Goal: Task Accomplishment & Management: Manage account settings

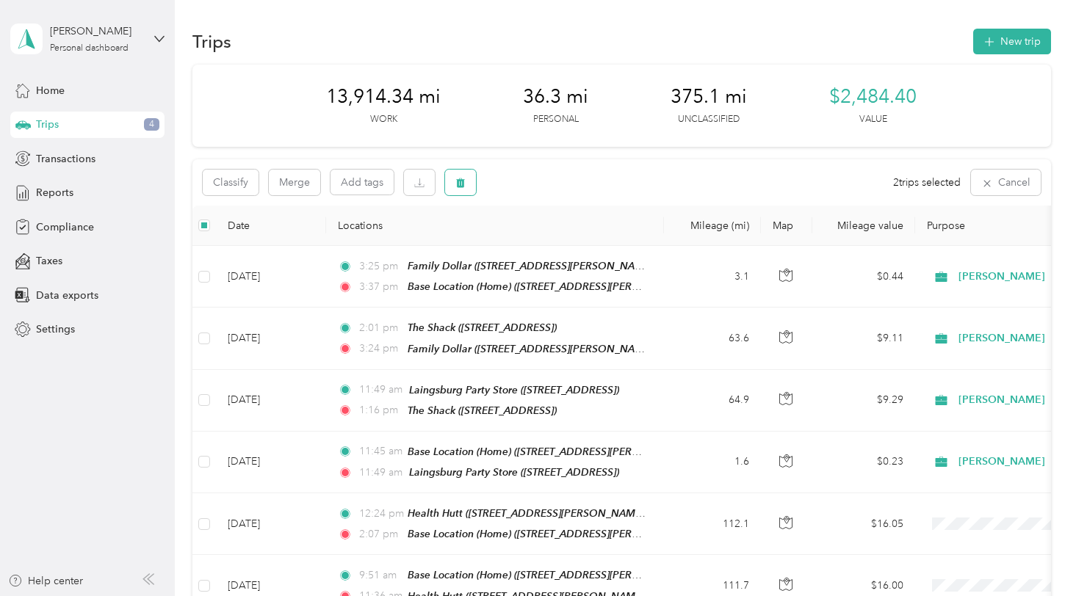
click at [458, 178] on icon "button" at bounding box center [460, 183] width 10 height 10
click at [562, 241] on button "Yes" at bounding box center [570, 244] width 29 height 24
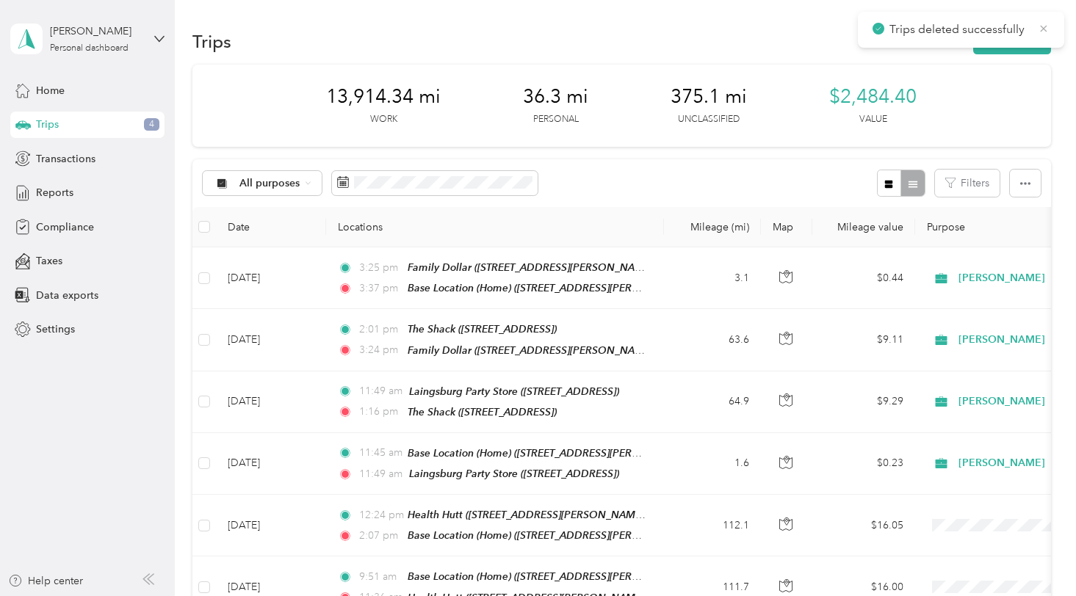
click at [1046, 26] on icon at bounding box center [1044, 28] width 7 height 7
click at [1011, 40] on button "New trip" at bounding box center [1012, 42] width 78 height 26
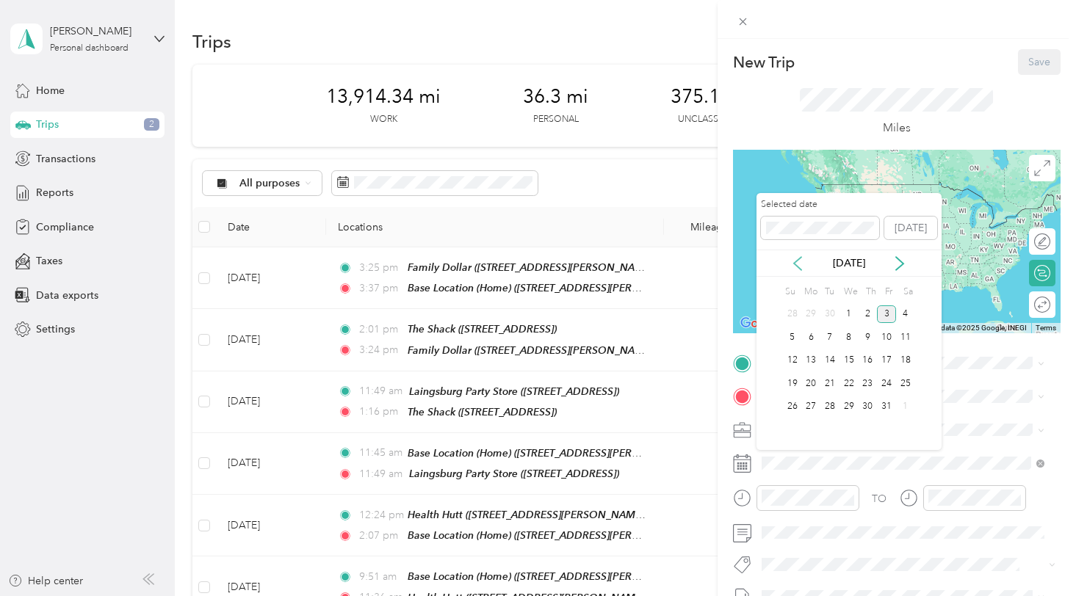
click at [796, 260] on icon at bounding box center [797, 263] width 15 height 15
click at [829, 358] on div "16" at bounding box center [829, 361] width 19 height 18
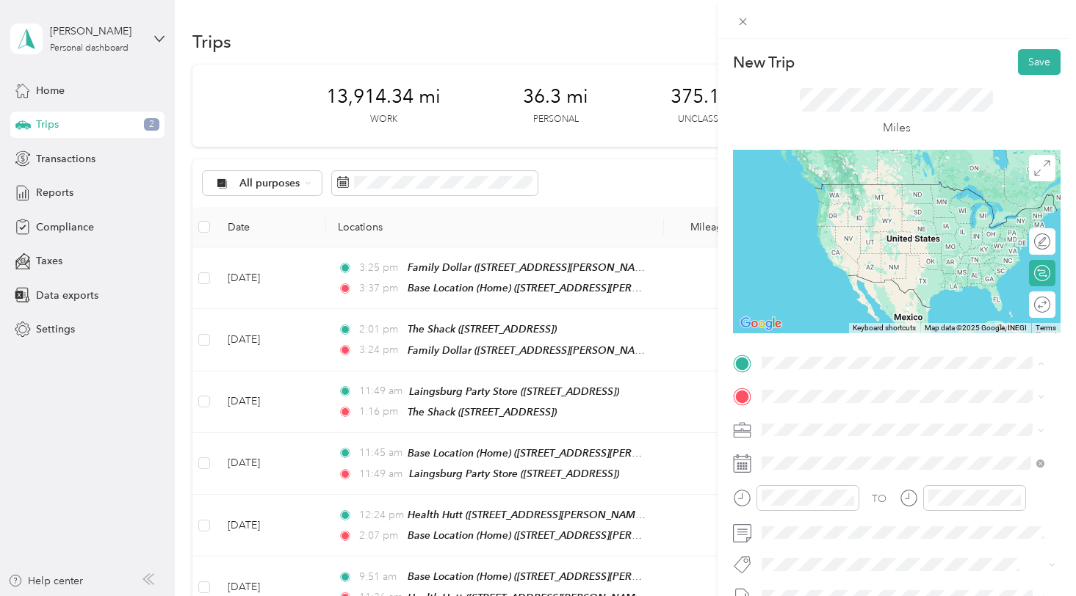
click at [820, 436] on span "8510 Round Lake Road, Victor Township, Michigan, United States" at bounding box center [903, 438] width 228 height 12
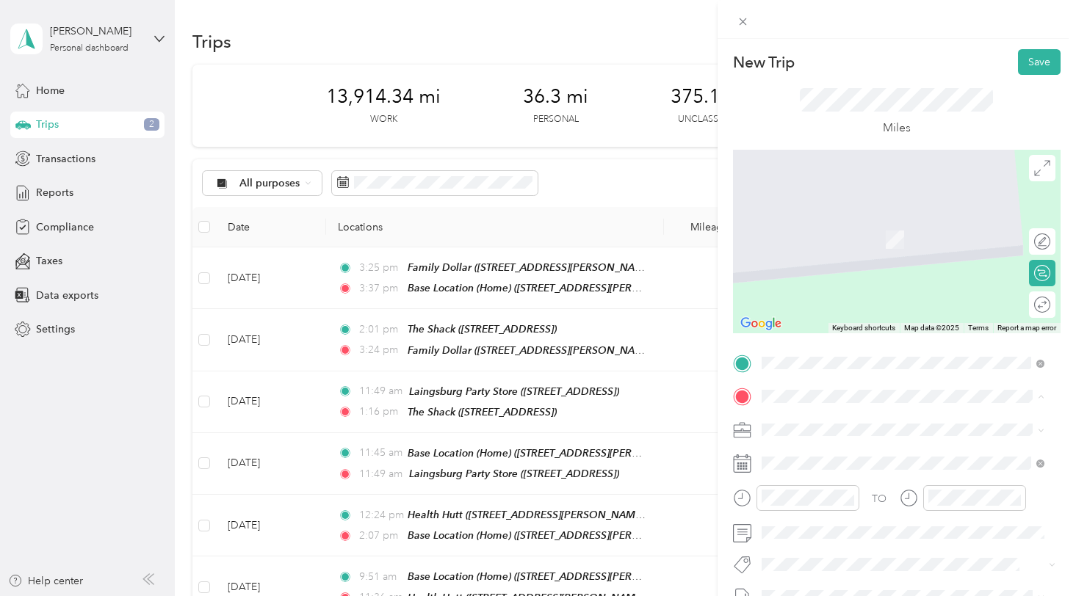
click at [855, 297] on span "9978 Round Lake Rd, 488489404, Laingsburg, MI, USA" at bounding box center [835, 291] width 93 height 12
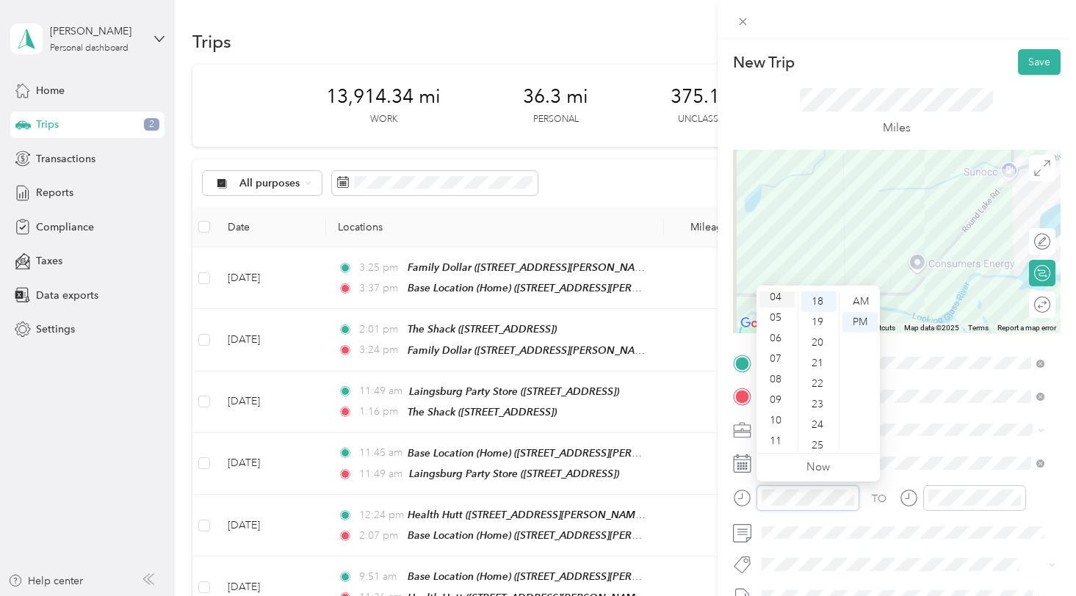
scroll to position [88, 0]
click at [773, 421] on div "10" at bounding box center [777, 419] width 35 height 21
click at [816, 398] on div "44" at bounding box center [818, 396] width 35 height 21
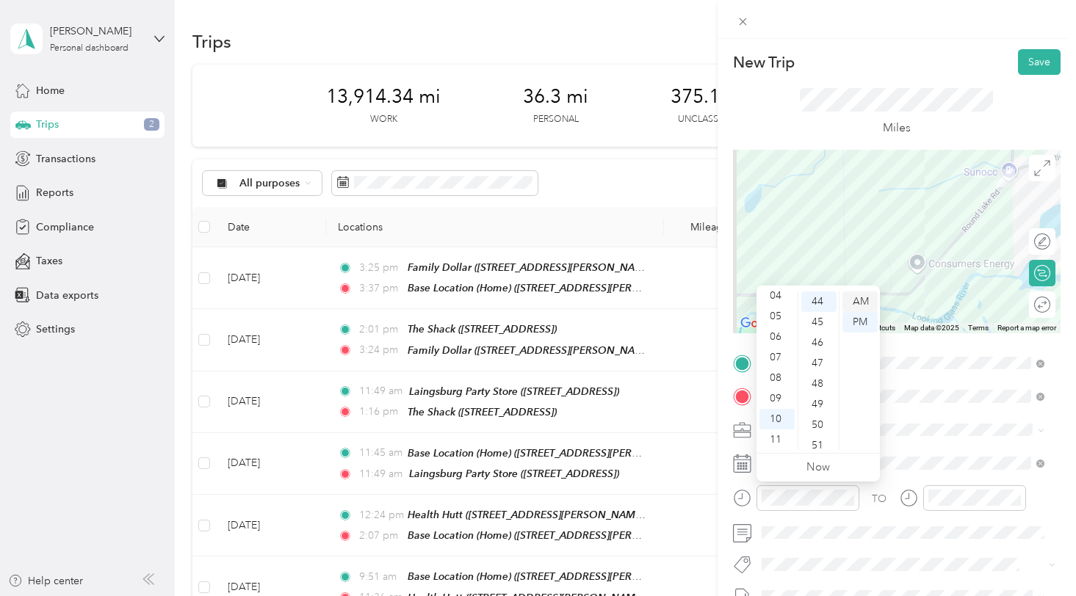
click at [852, 303] on div "AM" at bounding box center [860, 302] width 35 height 21
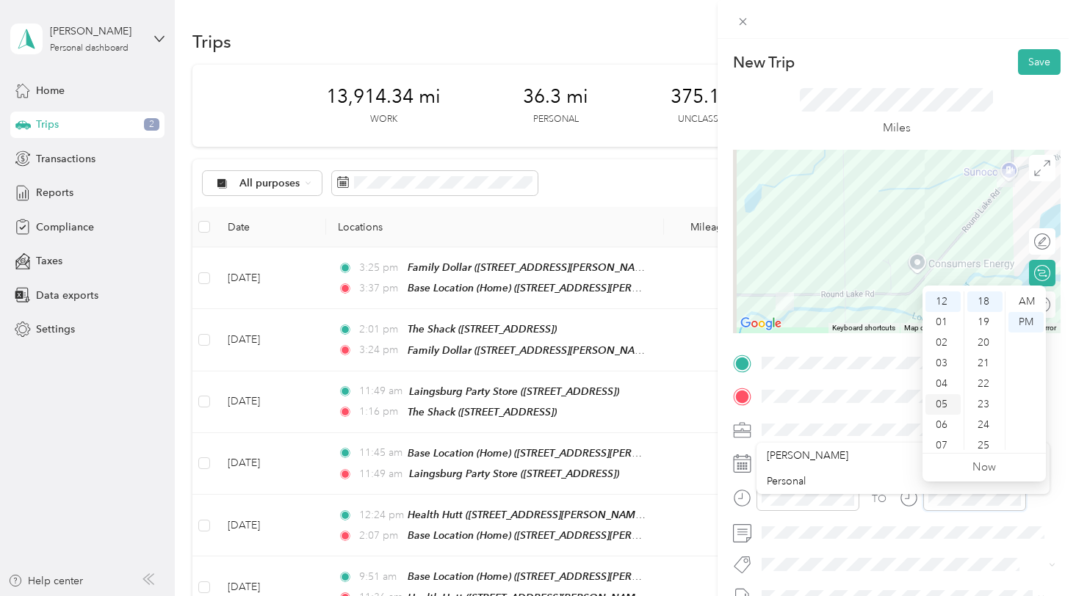
scroll to position [73, 0]
click at [950, 434] on div "10" at bounding box center [943, 434] width 35 height 21
click at [984, 367] on div "46" at bounding box center [984, 363] width 35 height 21
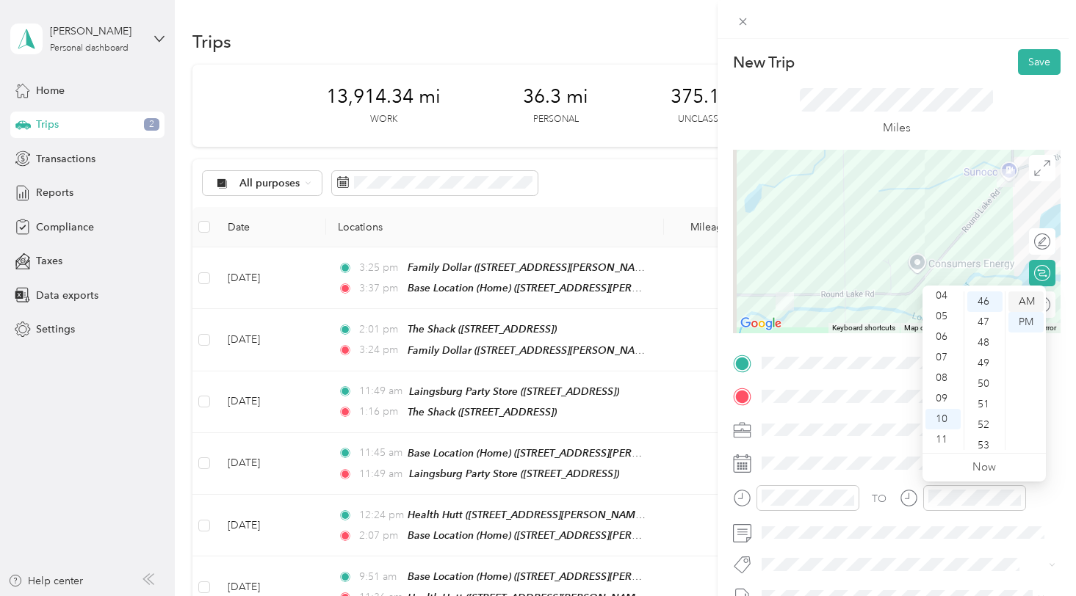
click at [1025, 292] on div "AM" at bounding box center [1026, 302] width 35 height 21
click at [1031, 303] on div "AM" at bounding box center [1026, 302] width 35 height 21
click at [1058, 435] on form "New Trip Save This trip cannot be edited because it is either under review, app…" at bounding box center [897, 377] width 358 height 657
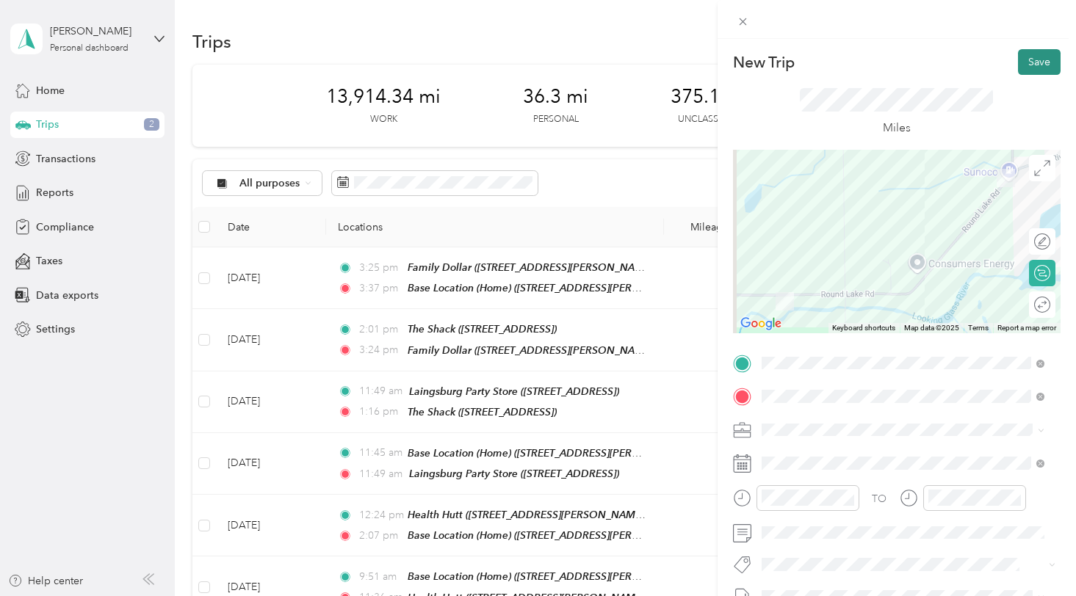
click at [1028, 66] on button "Save" at bounding box center [1039, 62] width 43 height 26
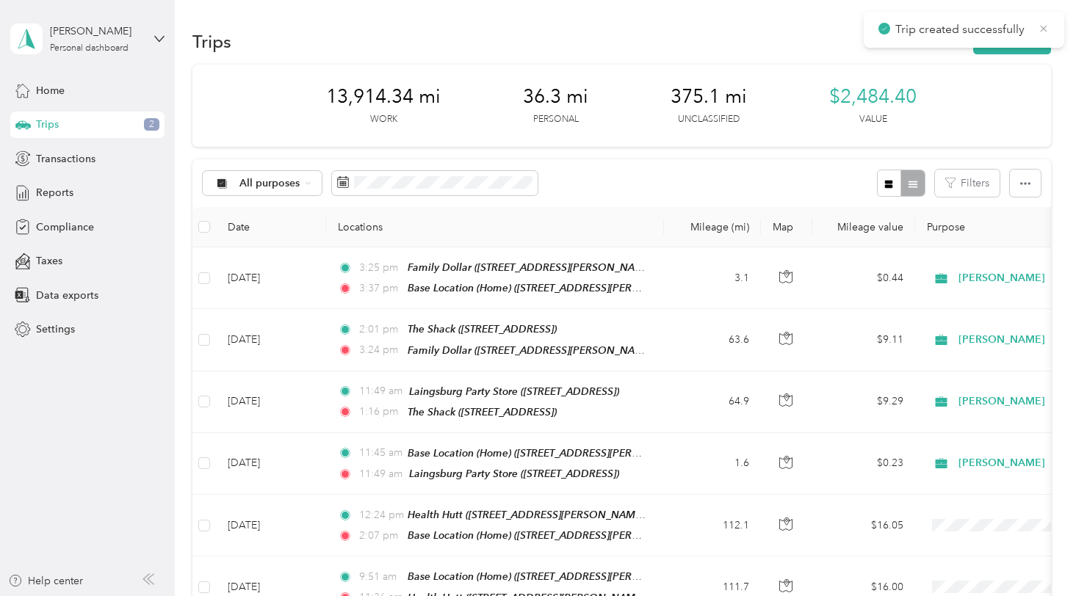
click at [1042, 26] on icon at bounding box center [1044, 28] width 12 height 13
click at [1026, 36] on button "New trip" at bounding box center [1012, 42] width 78 height 26
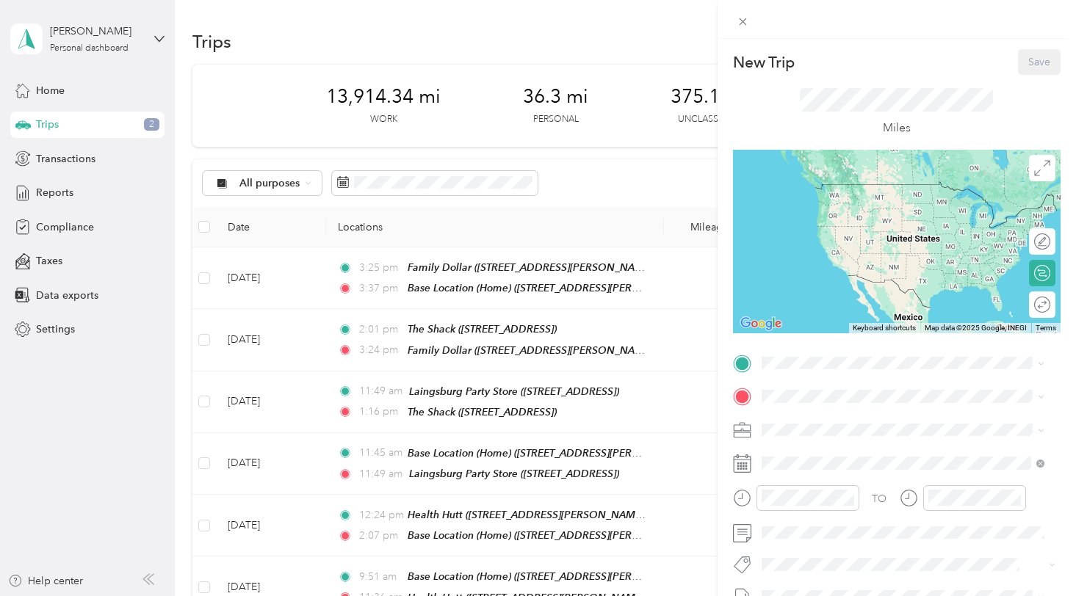
click at [739, 358] on icon at bounding box center [741, 363] width 13 height 13
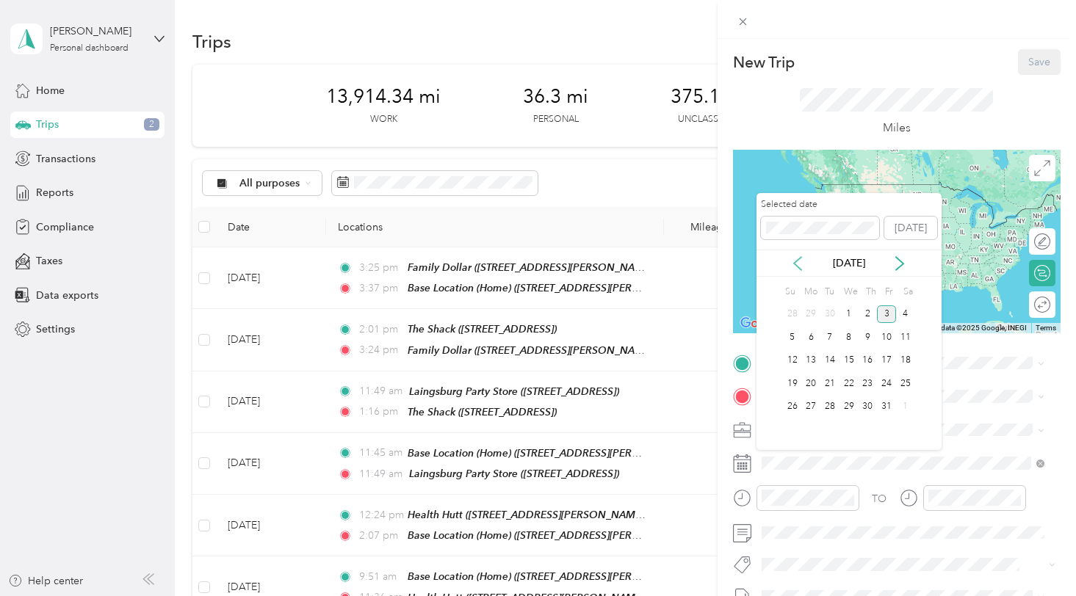
click at [796, 259] on icon at bounding box center [797, 263] width 15 height 15
click at [834, 356] on div "16" at bounding box center [829, 361] width 19 height 18
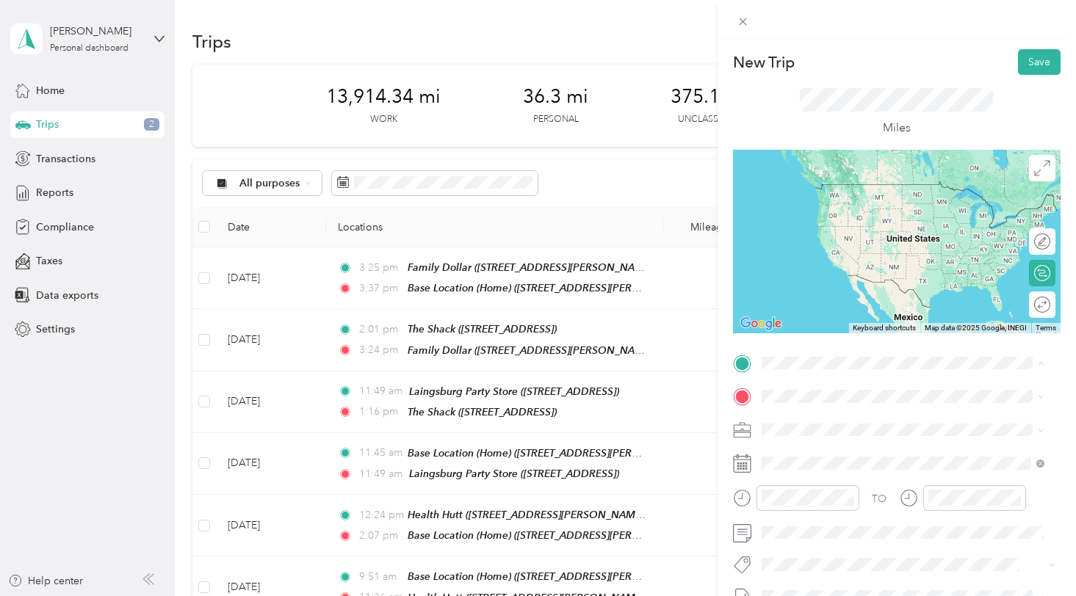
click at [878, 477] on strong "Laingsburg Party Store" at bounding box center [894, 469] width 109 height 13
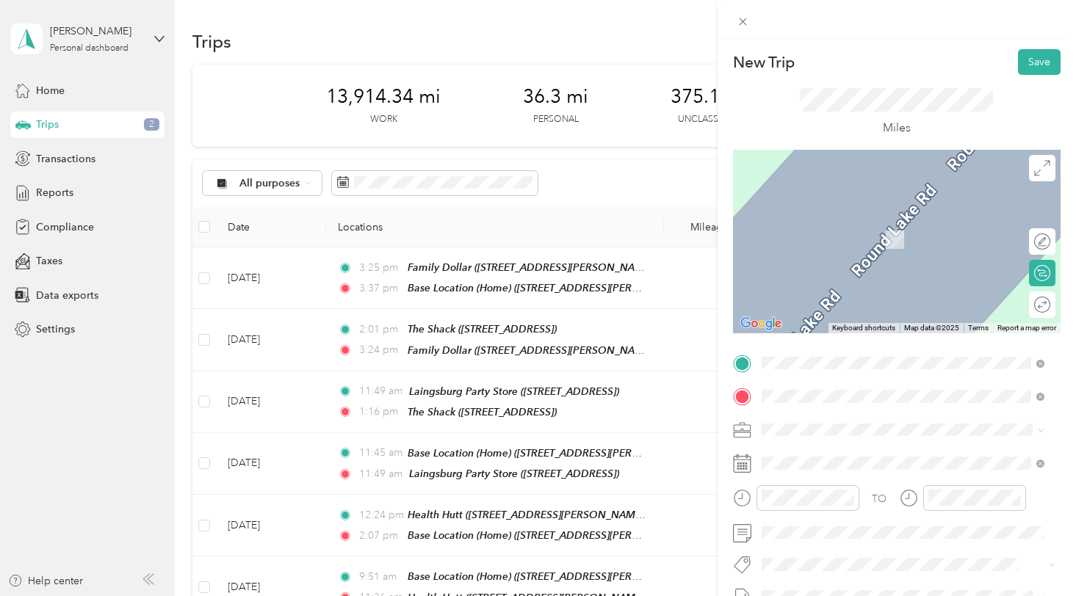
click at [822, 225] on span "30777 Northwestern Highway Farmington Hills, Michigan 48334, United States" at bounding box center [862, 218] width 147 height 13
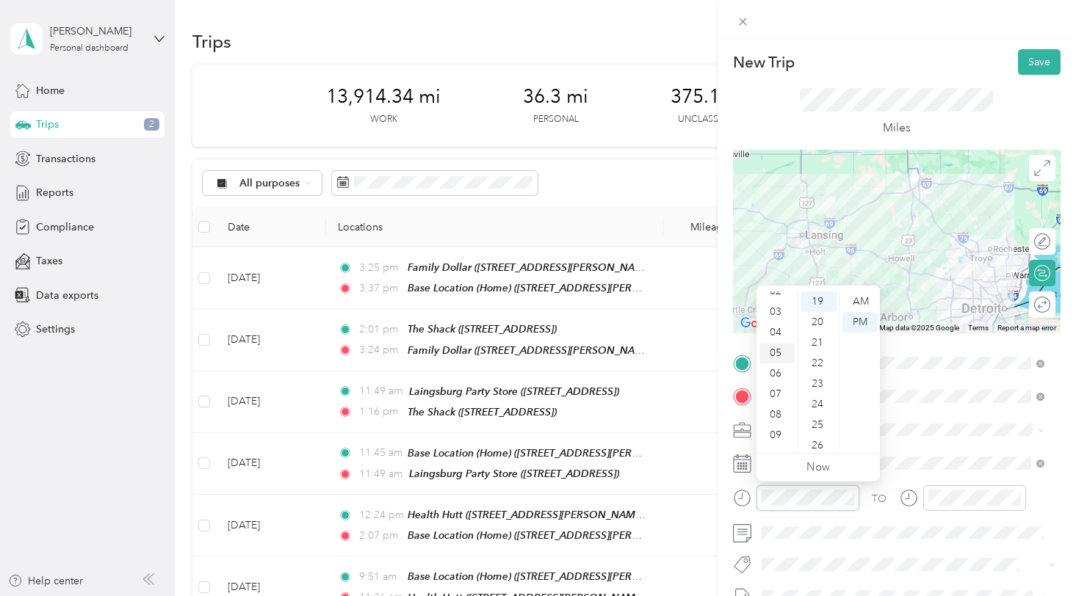
scroll to position [73, 0]
click at [773, 433] on div "10" at bounding box center [777, 434] width 35 height 21
click at [817, 386] on div "48" at bounding box center [818, 384] width 35 height 21
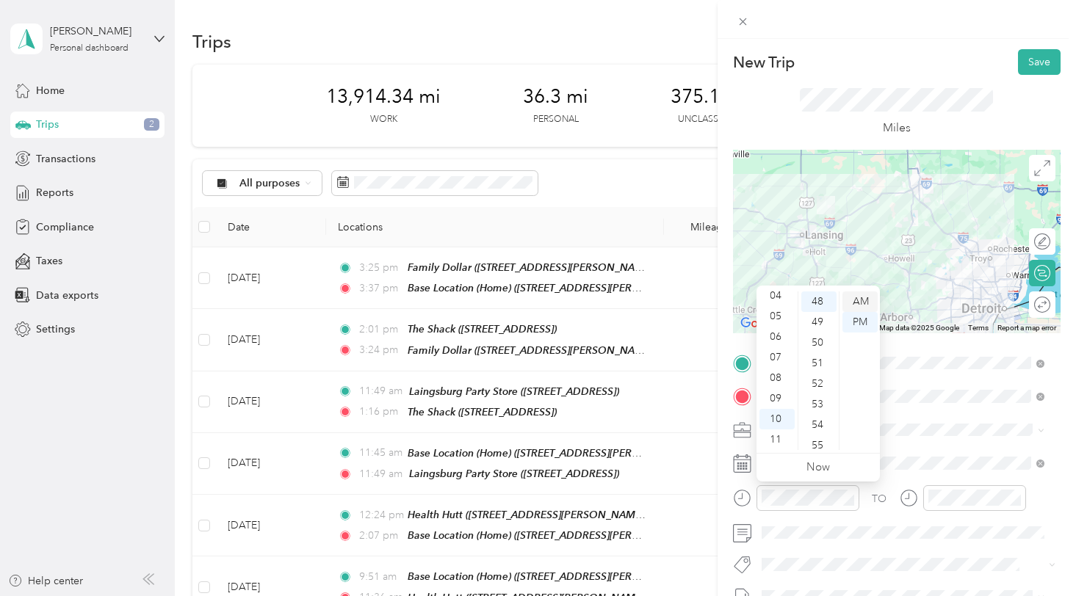
click at [858, 306] on div "AM" at bounding box center [860, 302] width 35 height 21
click at [862, 297] on div "AM" at bounding box center [860, 302] width 35 height 21
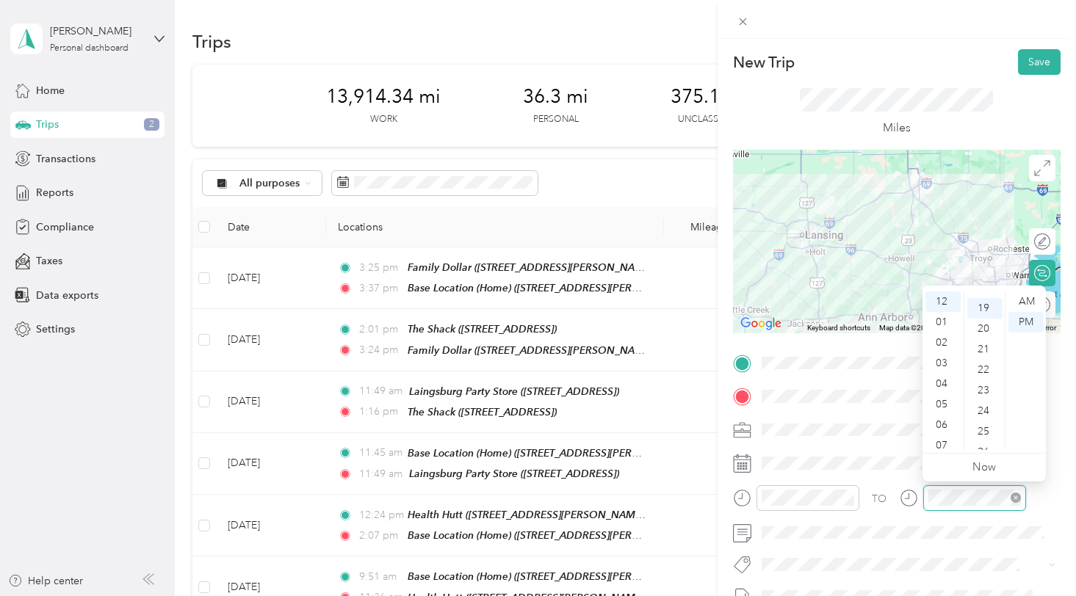
scroll to position [391, 0]
click at [945, 298] on div "12" at bounding box center [943, 302] width 35 height 21
click at [987, 423] on div "06" at bounding box center [984, 425] width 35 height 21
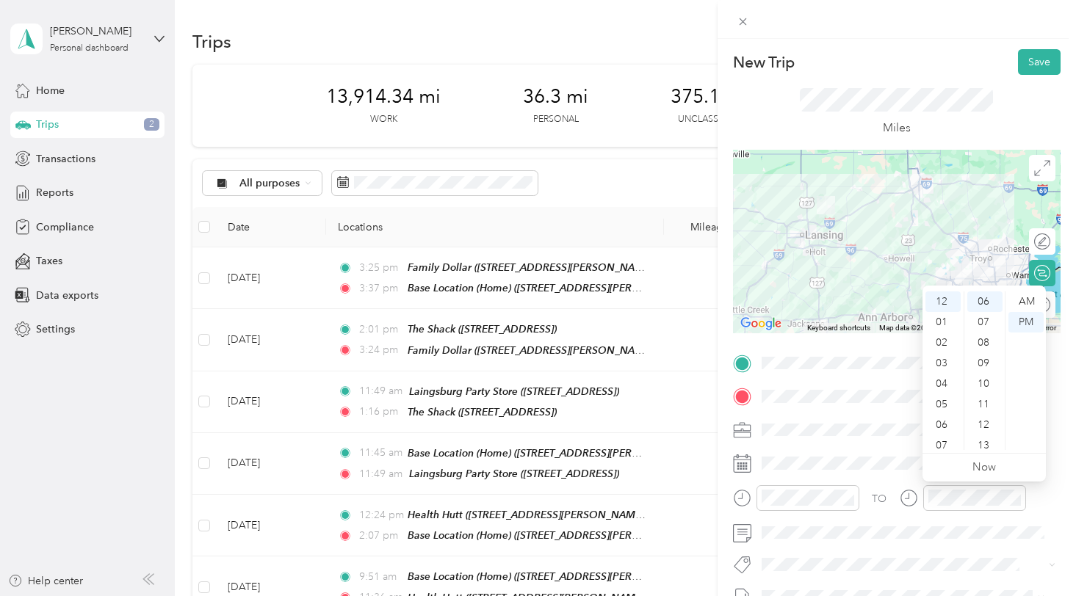
click at [1062, 433] on form "New Trip Save This trip cannot be edited because it is either under review, app…" at bounding box center [897, 377] width 358 height 657
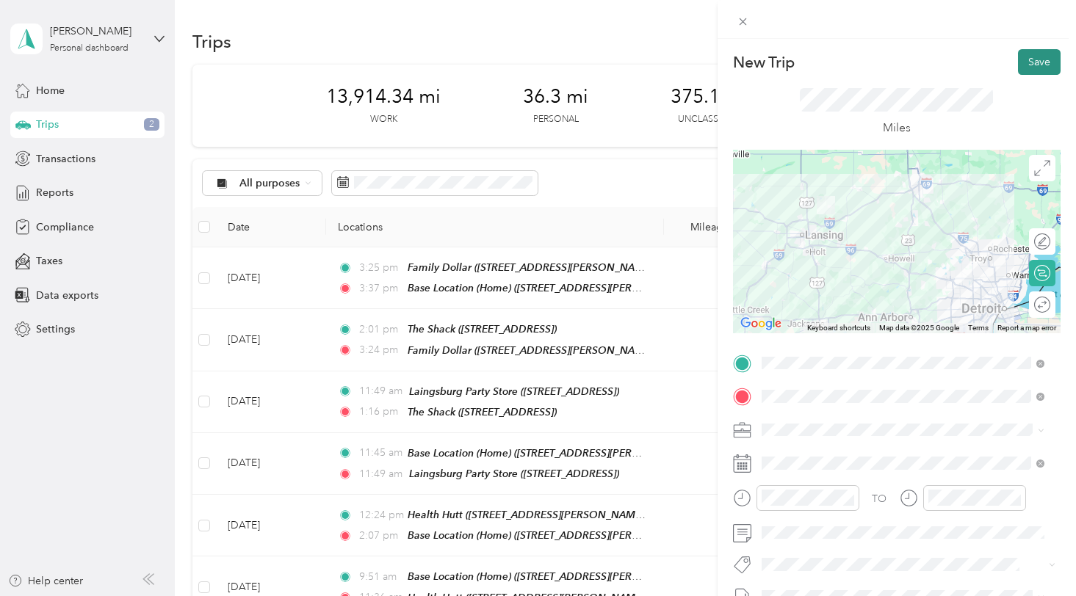
click at [1018, 67] on button "Save" at bounding box center [1039, 62] width 43 height 26
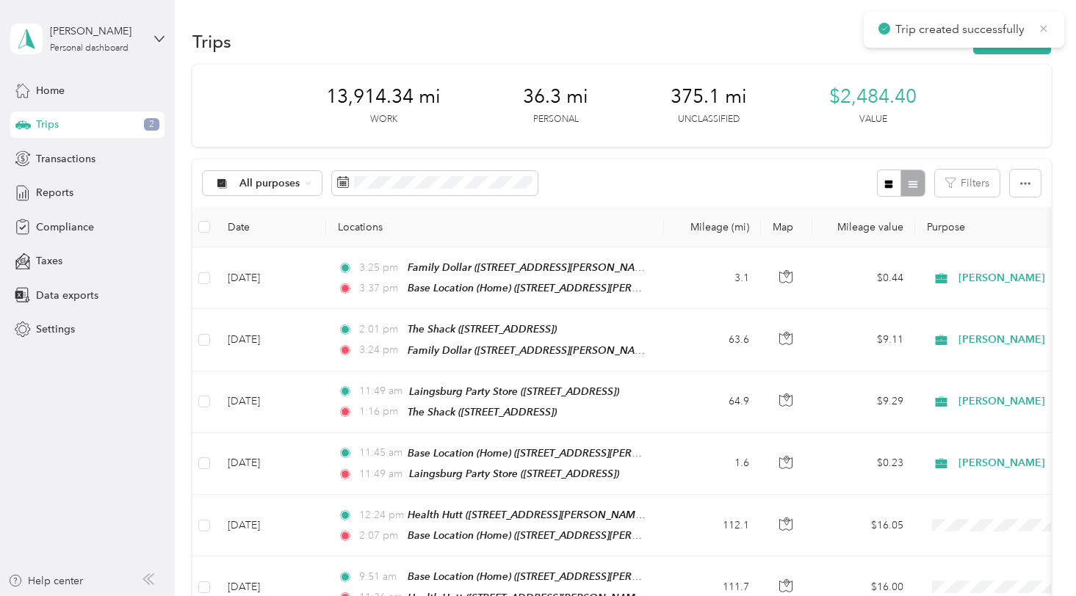
click at [1042, 29] on icon at bounding box center [1044, 28] width 12 height 13
click at [1009, 45] on button "New trip" at bounding box center [1012, 42] width 78 height 26
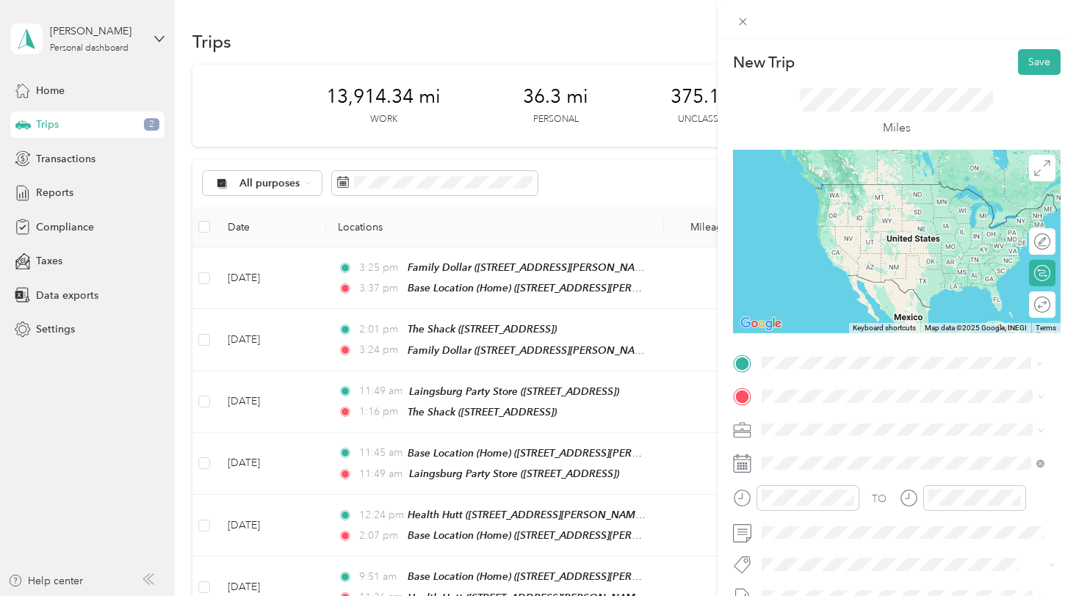
click at [856, 422] on span "30777 Northwestern Highway Farmington Hills, Michigan 48334, United States" at bounding box center [862, 415] width 147 height 13
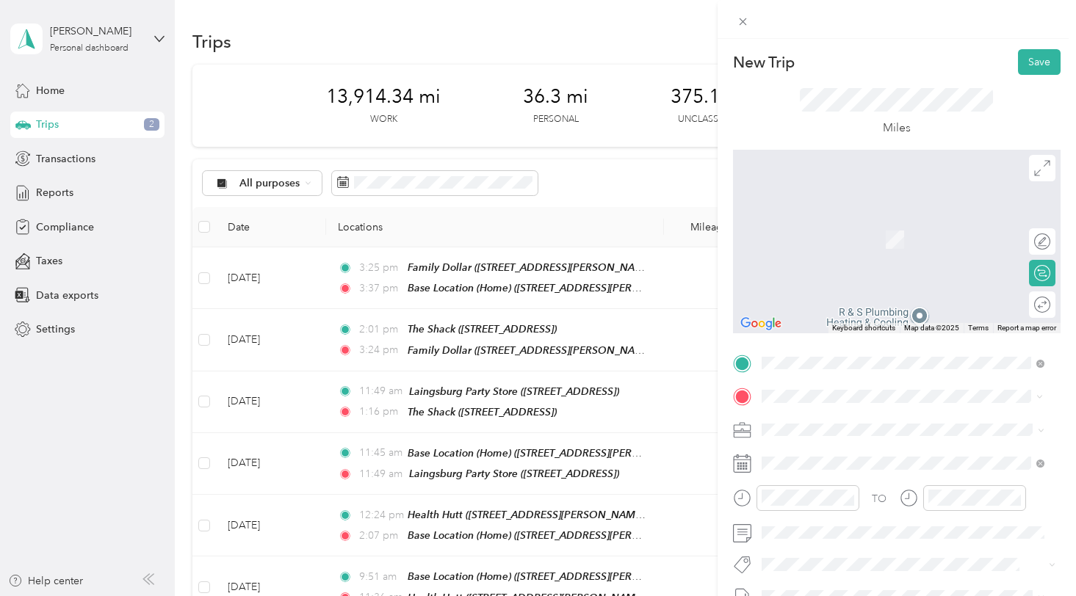
click at [906, 286] on div "TEAM Family Dollar" at bounding box center [876, 277] width 175 height 18
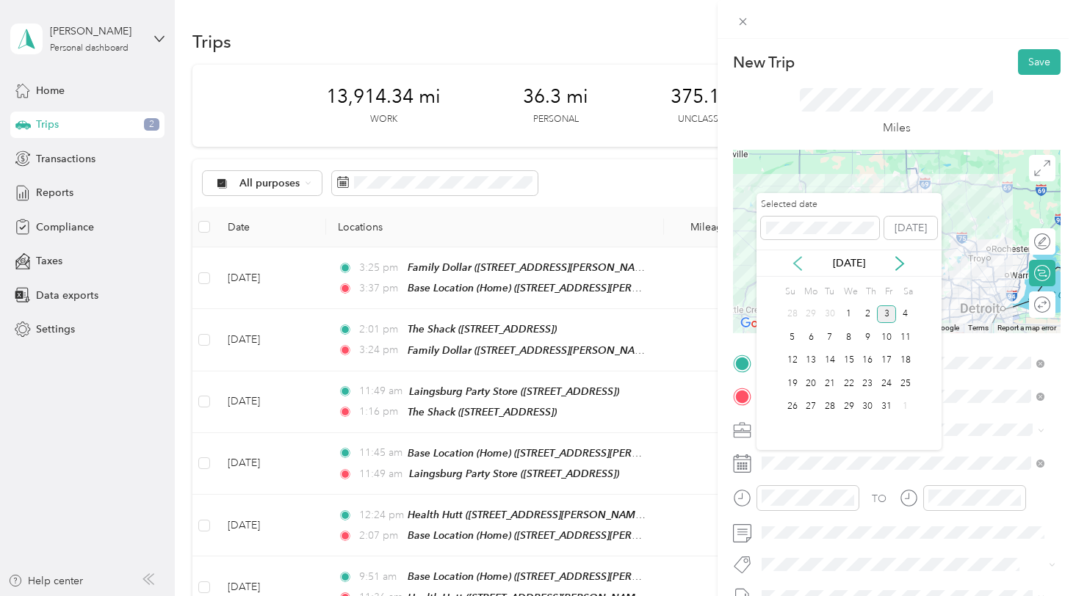
click at [790, 259] on icon at bounding box center [797, 263] width 15 height 15
click at [831, 363] on div "16" at bounding box center [829, 361] width 19 height 18
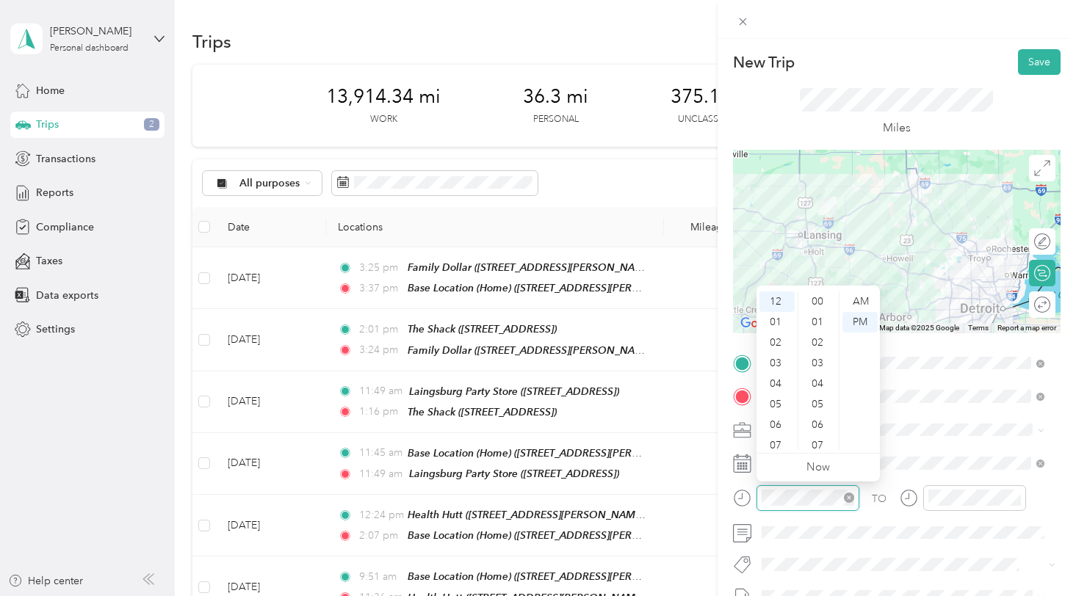
scroll to position [432, 0]
click at [774, 337] on div "02" at bounding box center [777, 343] width 35 height 21
click at [819, 402] on div "33" at bounding box center [818, 402] width 35 height 21
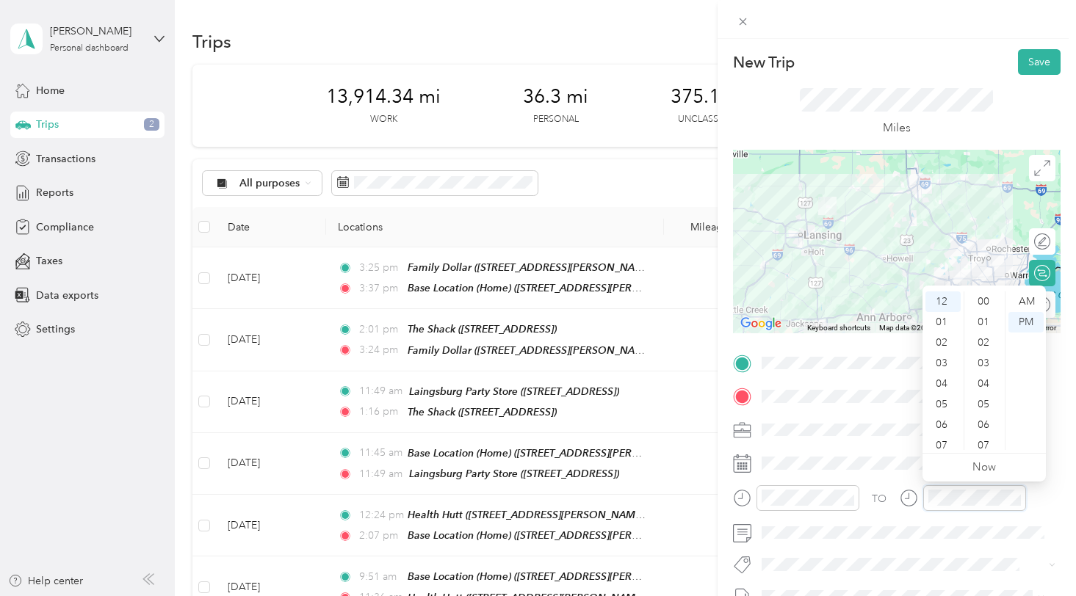
scroll to position [432, 0]
click at [942, 364] on div "03" at bounding box center [943, 363] width 35 height 21
click at [982, 442] on div "46" at bounding box center [984, 449] width 35 height 21
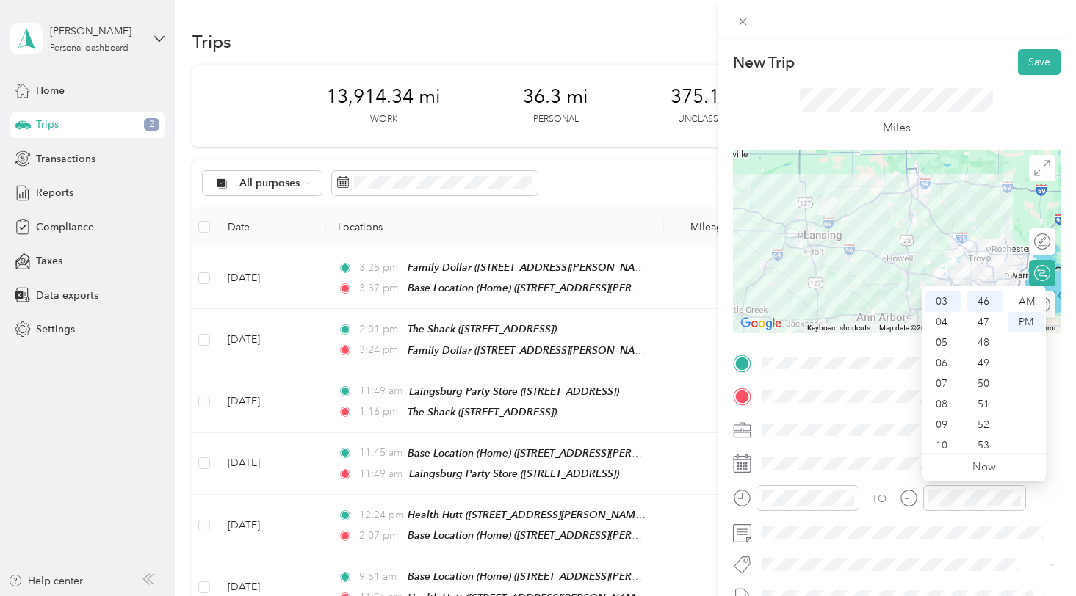
click at [1053, 383] on form "New Trip Save This trip cannot be edited because it is either under review, app…" at bounding box center [897, 377] width 358 height 657
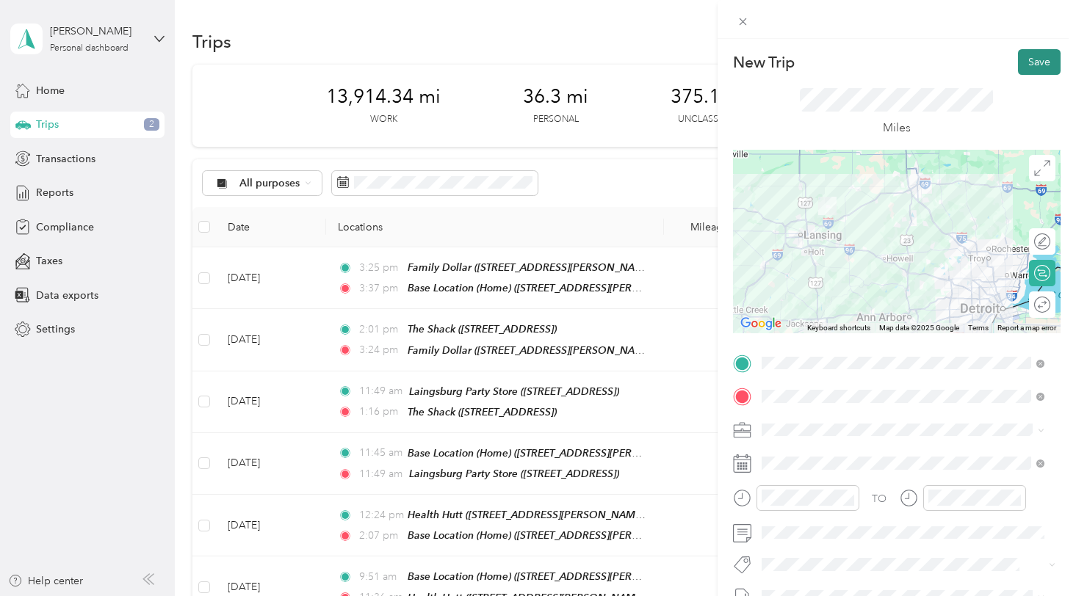
click at [1029, 66] on button "Save" at bounding box center [1039, 62] width 43 height 26
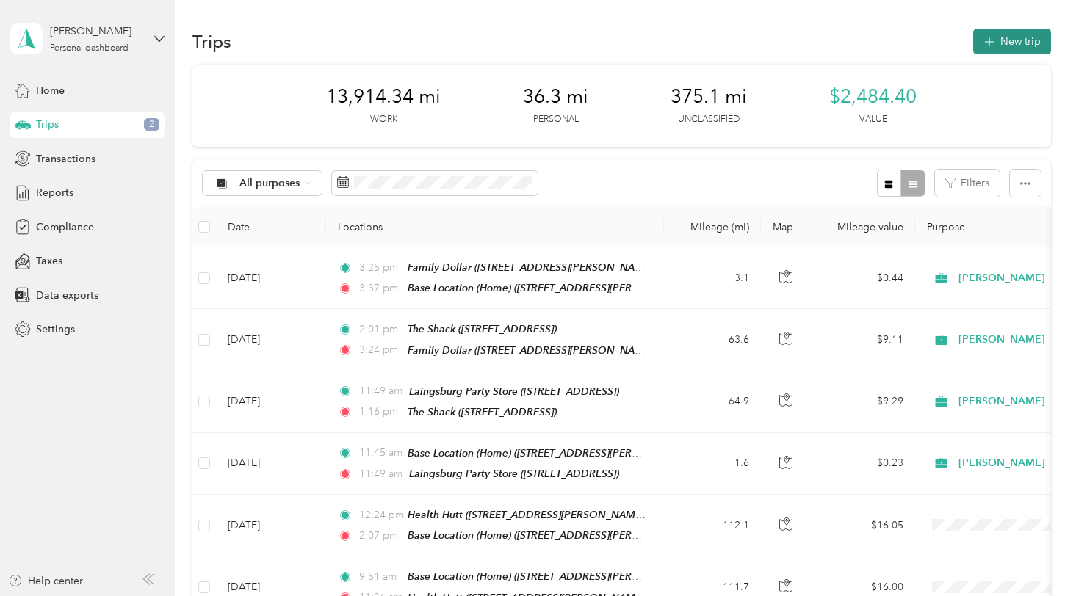
click at [1009, 48] on button "New trip" at bounding box center [1012, 42] width 78 height 26
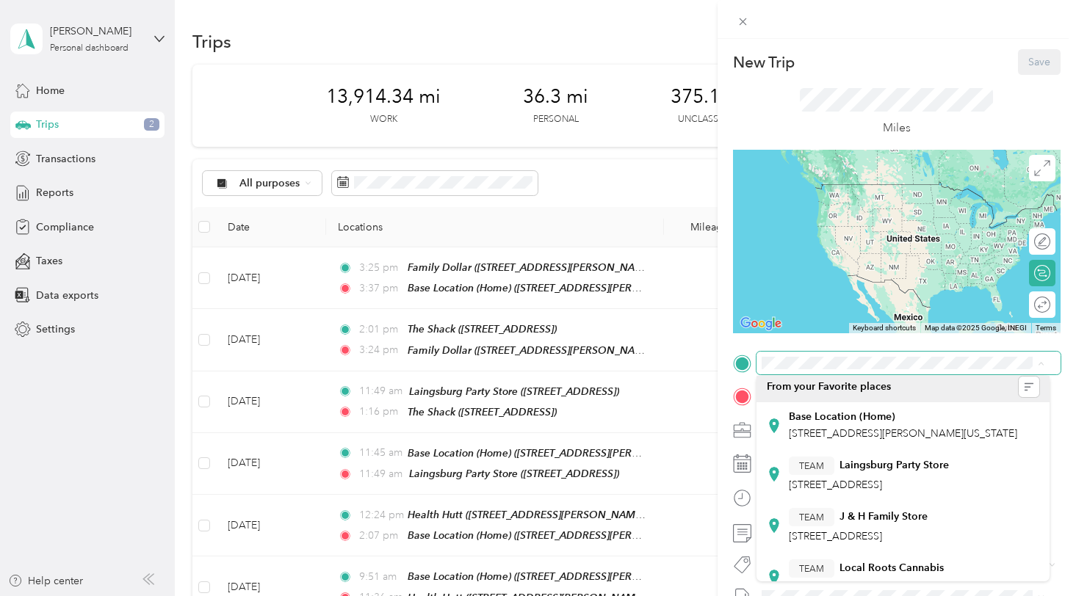
scroll to position [0, 0]
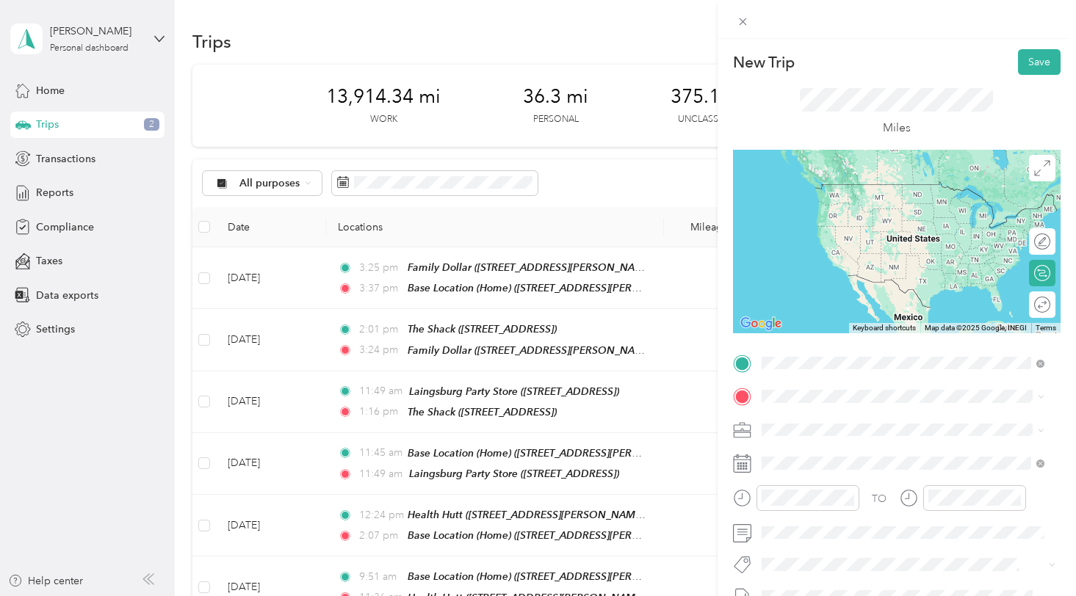
click at [876, 485] on div "TEAM Family Dollar" at bounding box center [876, 475] width 175 height 18
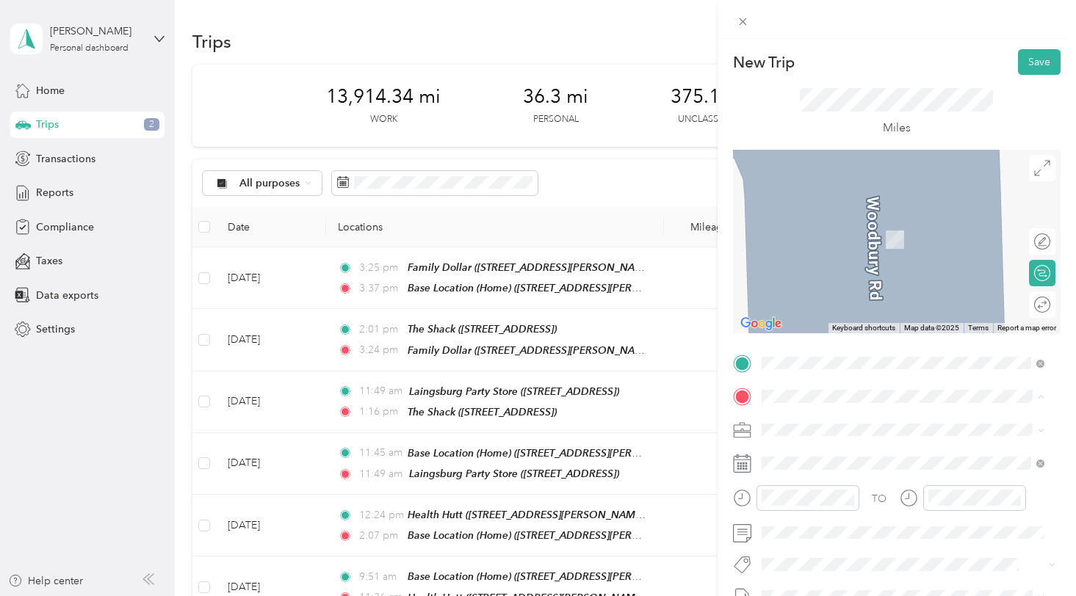
click at [839, 228] on strong "Base Location (Home)" at bounding box center [842, 223] width 107 height 13
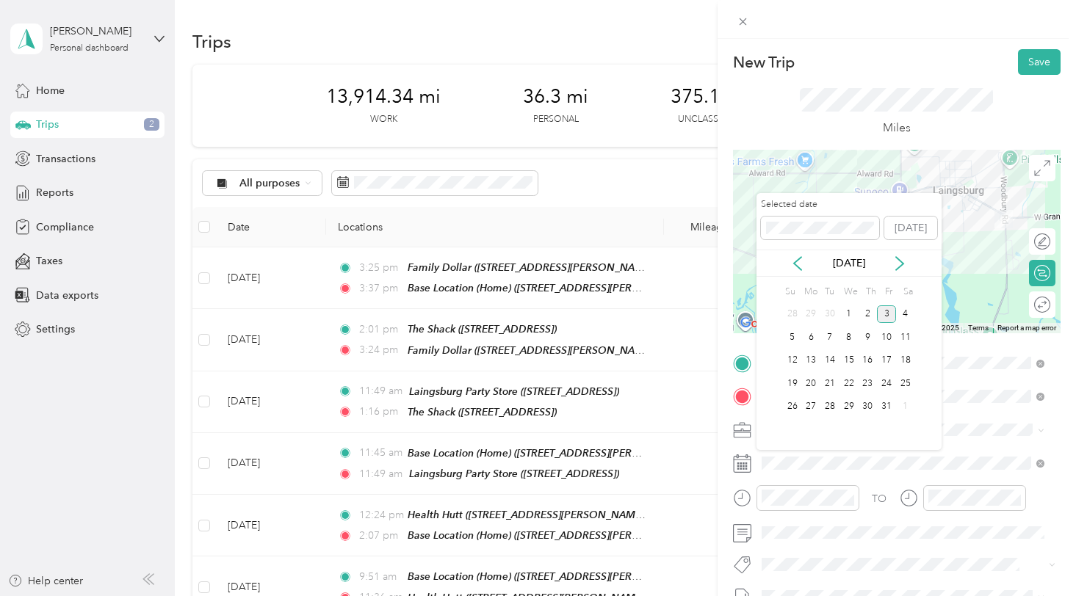
click at [800, 254] on div "Oct 2025" at bounding box center [849, 263] width 185 height 27
click at [798, 259] on icon at bounding box center [797, 263] width 15 height 15
click at [833, 361] on div "16" at bounding box center [829, 361] width 19 height 18
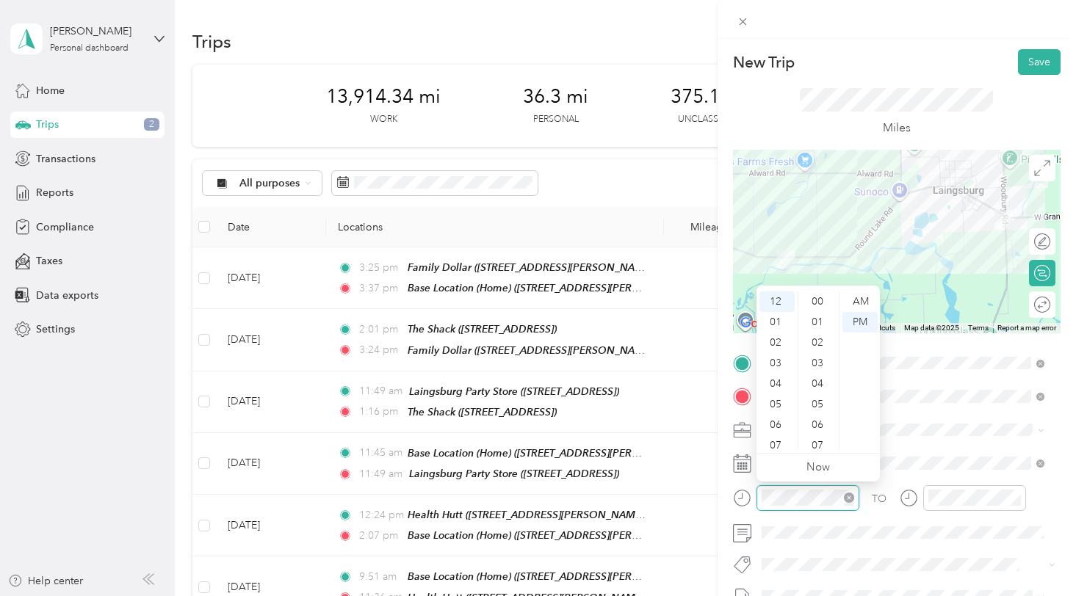
scroll to position [452, 0]
click at [771, 367] on div "03" at bounding box center [777, 363] width 35 height 21
click at [817, 380] on div "51" at bounding box center [818, 384] width 35 height 21
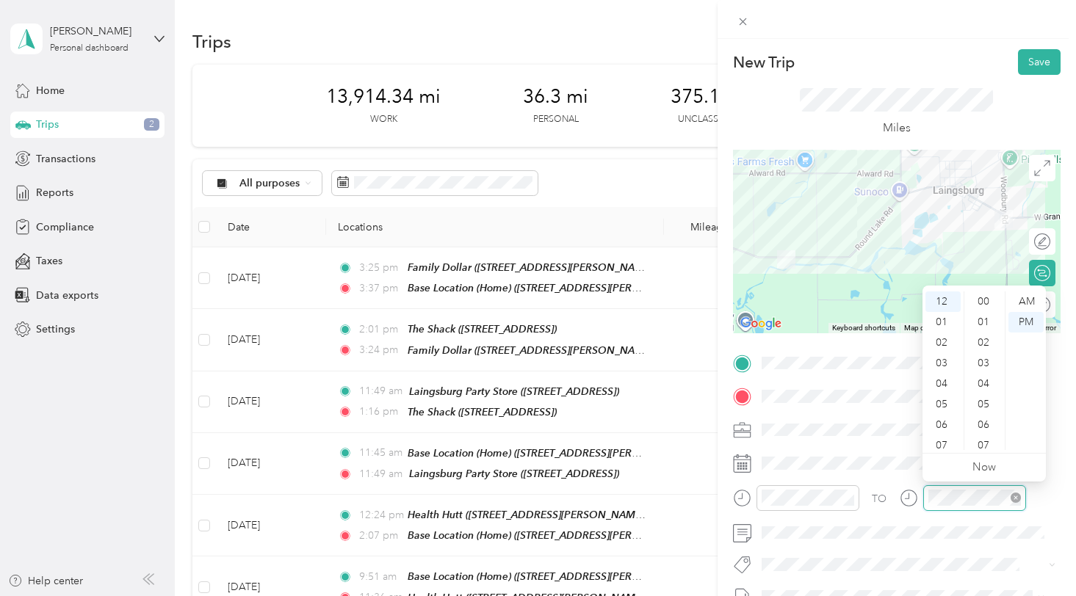
scroll to position [452, 0]
click at [946, 363] on div "03" at bounding box center [943, 363] width 35 height 21
click at [987, 418] on div "58" at bounding box center [984, 419] width 35 height 21
click at [1051, 427] on form "New Trip Save This trip cannot be edited because it is either under review, app…" at bounding box center [897, 377] width 358 height 657
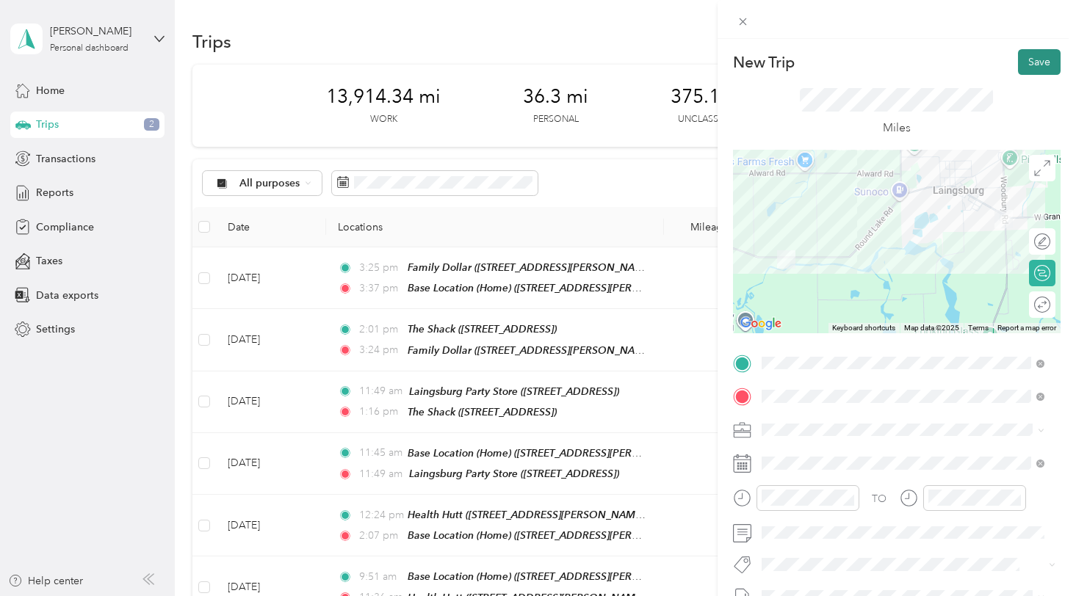
click at [1022, 62] on button "Save" at bounding box center [1039, 62] width 43 height 26
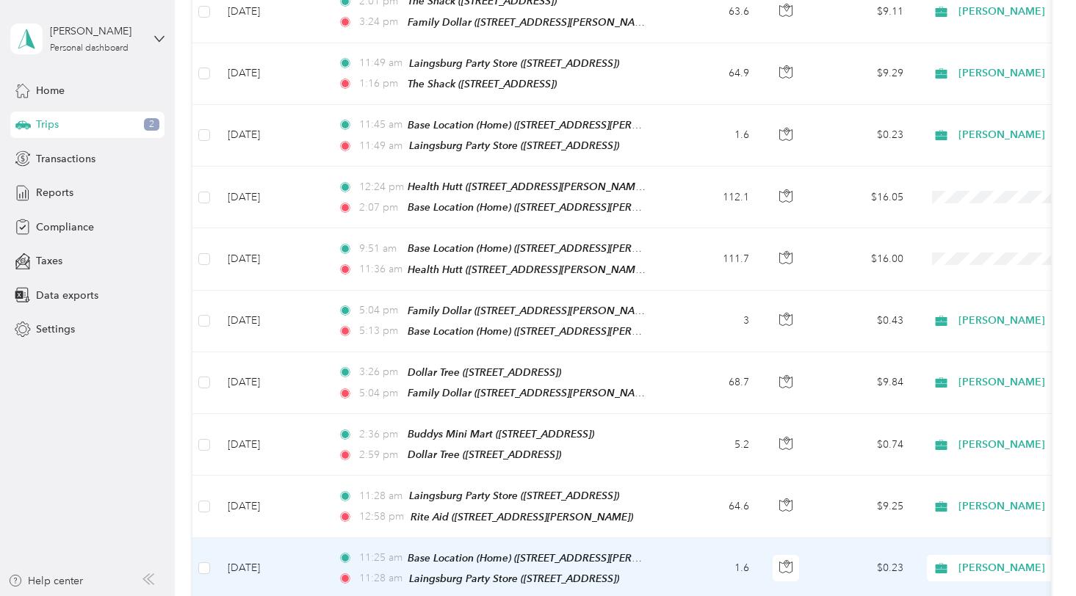
scroll to position [0, 0]
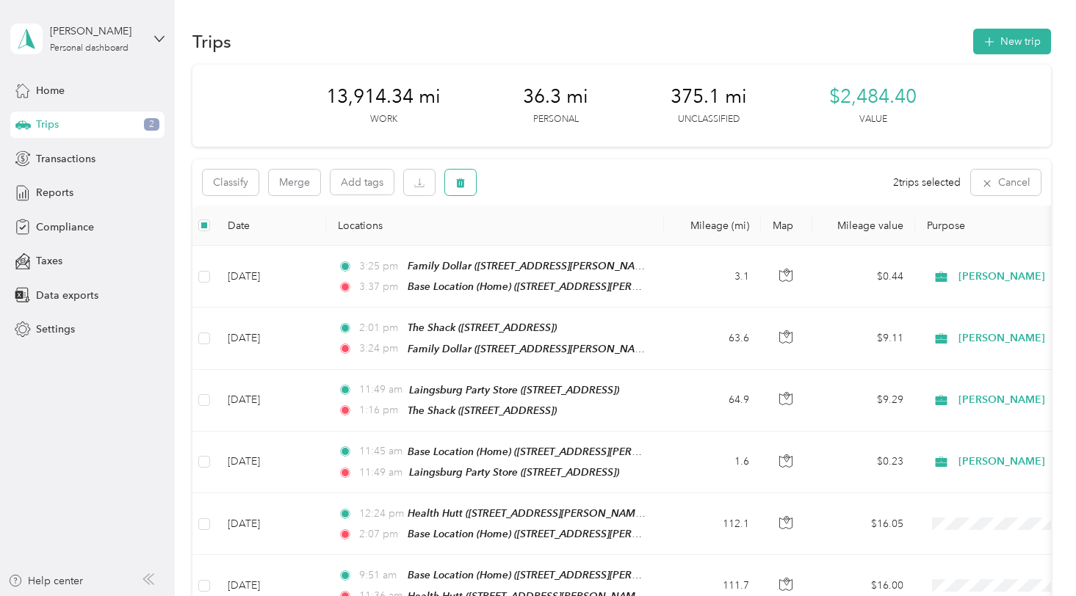
click at [468, 181] on button "button" at bounding box center [460, 183] width 31 height 26
click at [571, 238] on button "Yes" at bounding box center [570, 244] width 29 height 24
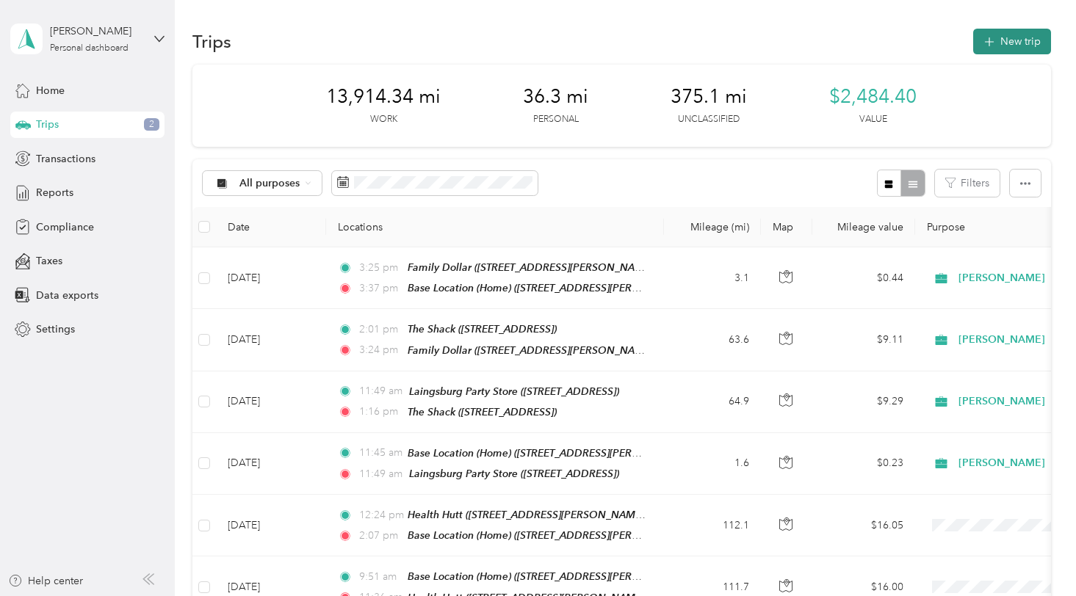
click at [1024, 49] on button "New trip" at bounding box center [1012, 42] width 78 height 26
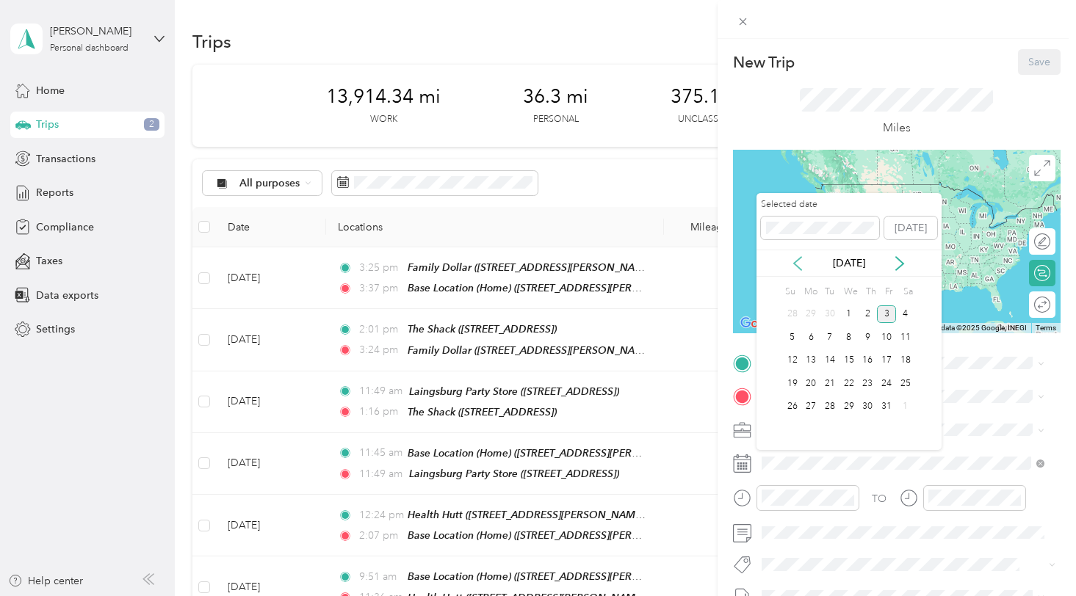
click at [793, 264] on icon at bounding box center [797, 263] width 15 height 15
click at [846, 357] on div "17" at bounding box center [849, 361] width 19 height 18
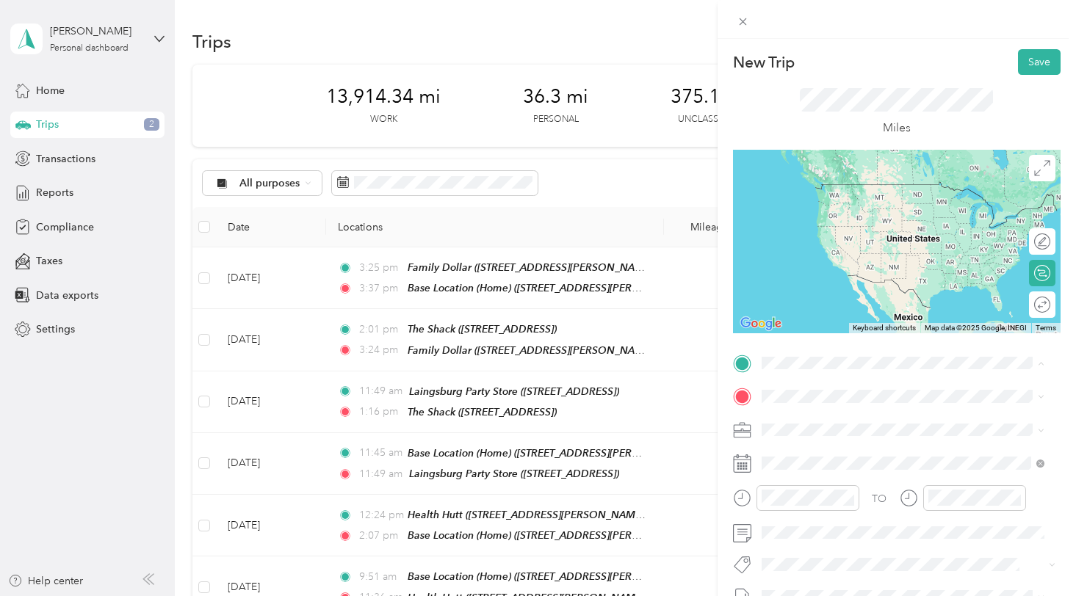
click at [801, 424] on strong "Base Location (Home)" at bounding box center [842, 421] width 107 height 13
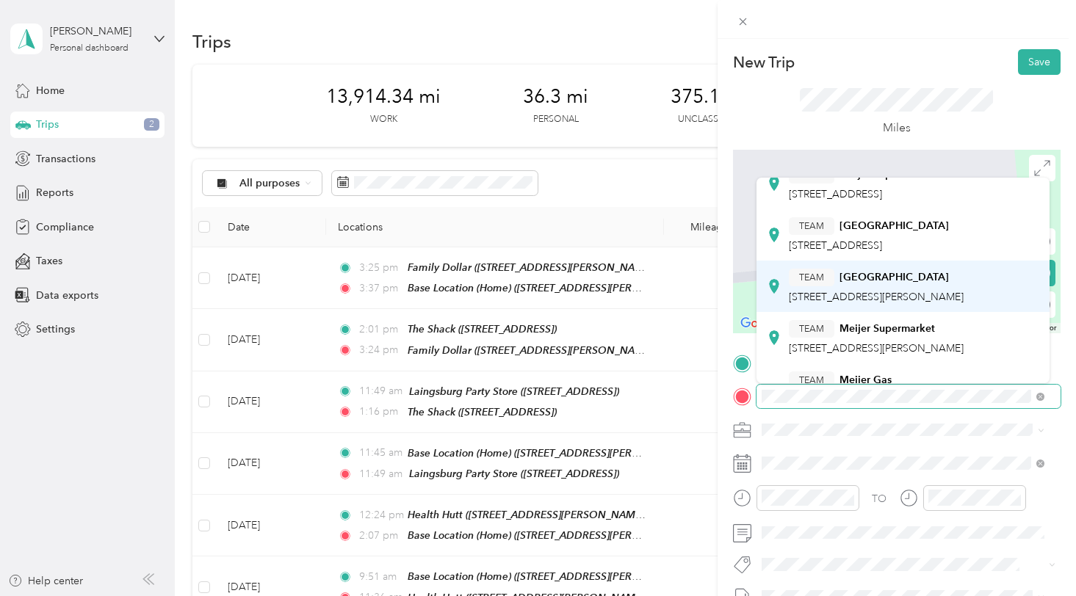
scroll to position [73, 0]
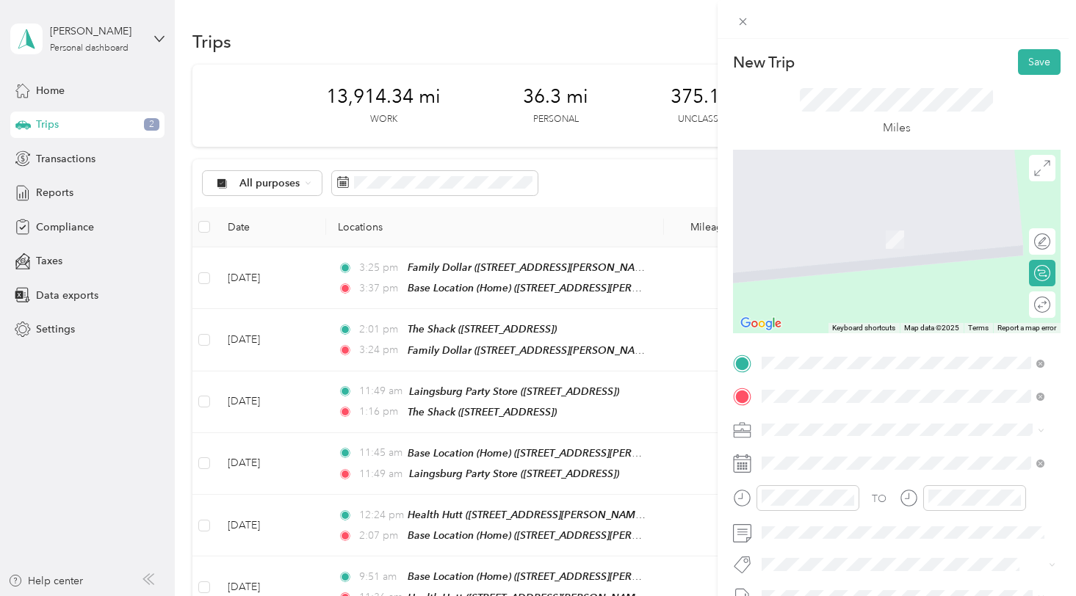
click at [892, 270] on span "12875 Us Highway 27, 488209377, Dewitt, MI, USA" at bounding box center [876, 274] width 175 height 12
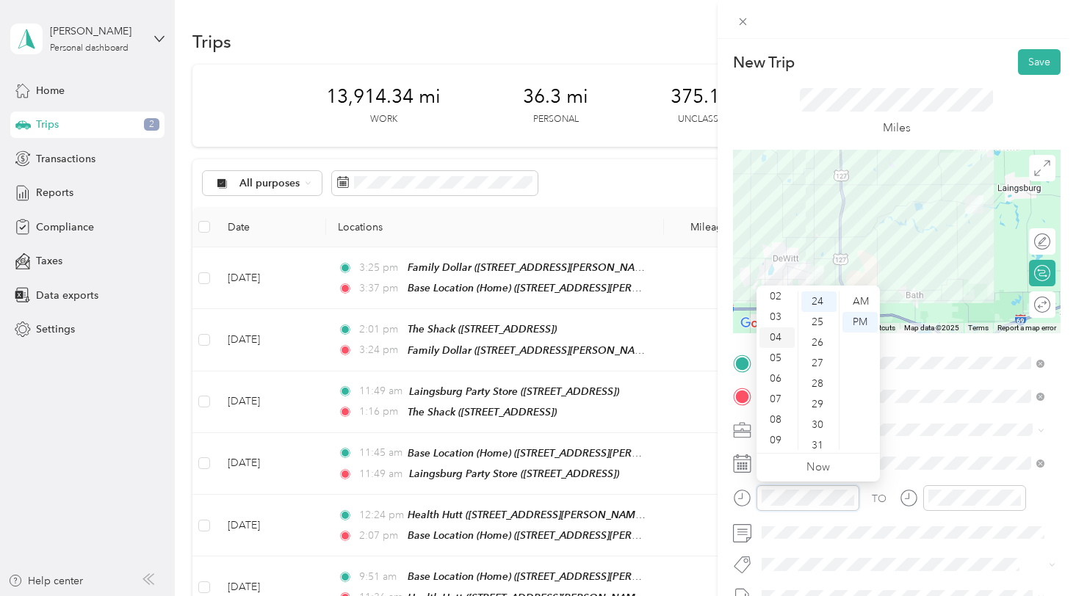
scroll to position [88, 0]
click at [774, 442] on div "11" at bounding box center [777, 440] width 35 height 21
click at [819, 390] on div "39" at bounding box center [818, 390] width 35 height 21
click at [856, 290] on div "12 01 02 03 04 05 06 07 08 09 10 11 00 01 02 03 04 05 06 07 08 09 10 11 12 13 1…" at bounding box center [818, 371] width 123 height 165
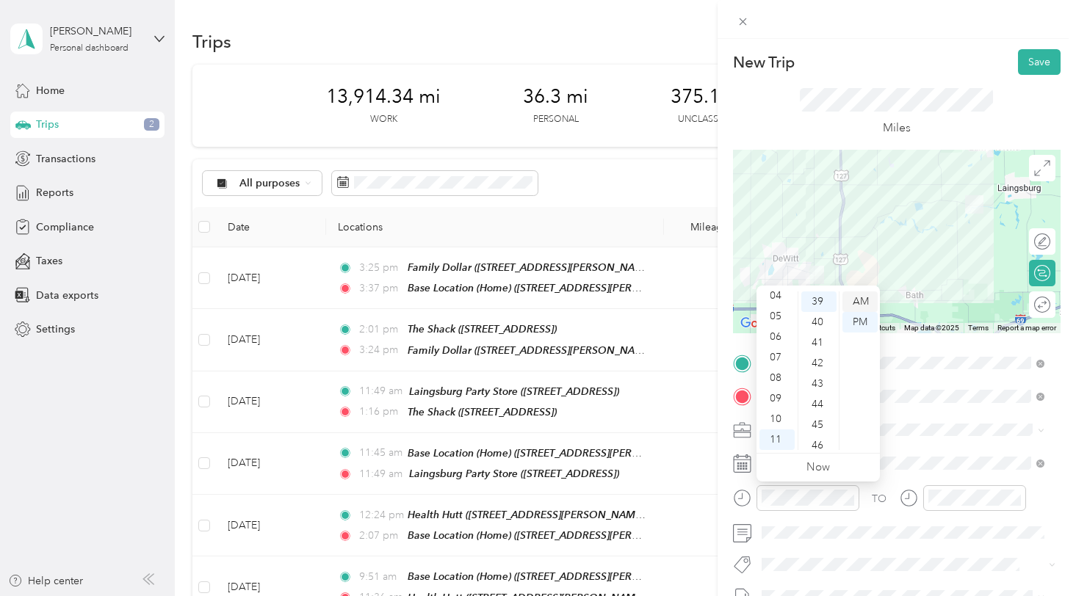
click at [854, 297] on div "AM" at bounding box center [860, 302] width 35 height 21
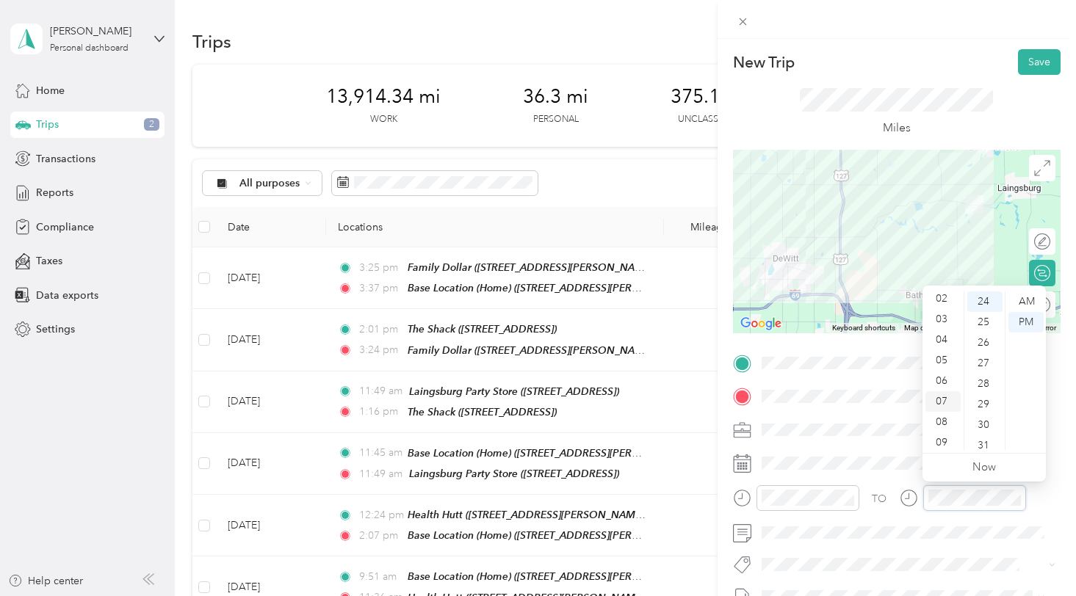
scroll to position [88, 0]
click at [936, 440] on div "11" at bounding box center [943, 440] width 35 height 21
click at [982, 316] on div "53" at bounding box center [984, 316] width 35 height 21
click at [1022, 303] on div "AM" at bounding box center [1026, 302] width 35 height 21
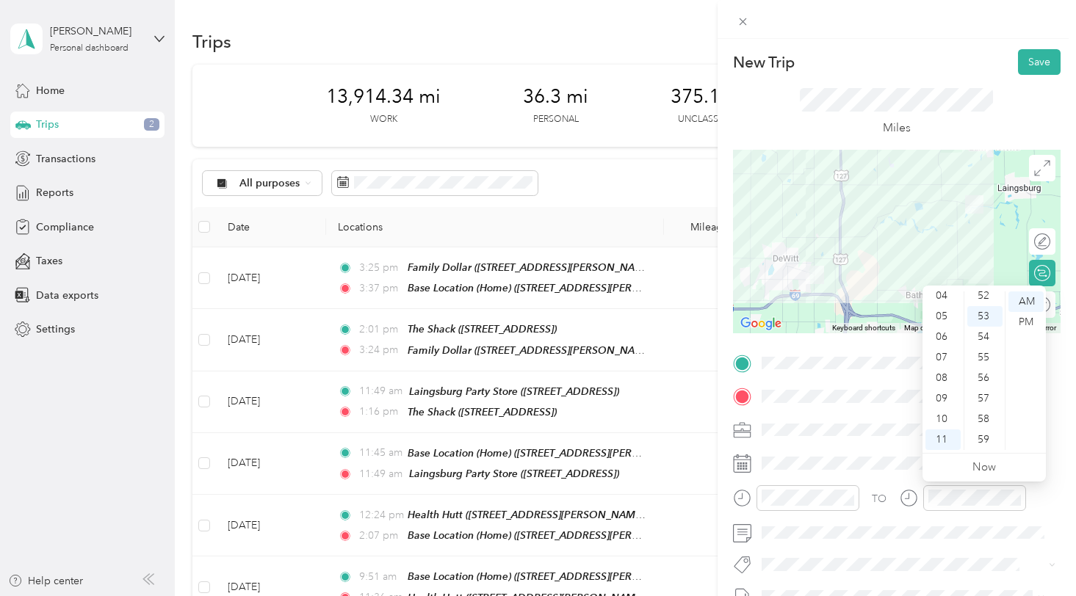
click at [1060, 369] on form "New Trip Save This trip cannot be edited because it is either under review, app…" at bounding box center [897, 377] width 358 height 657
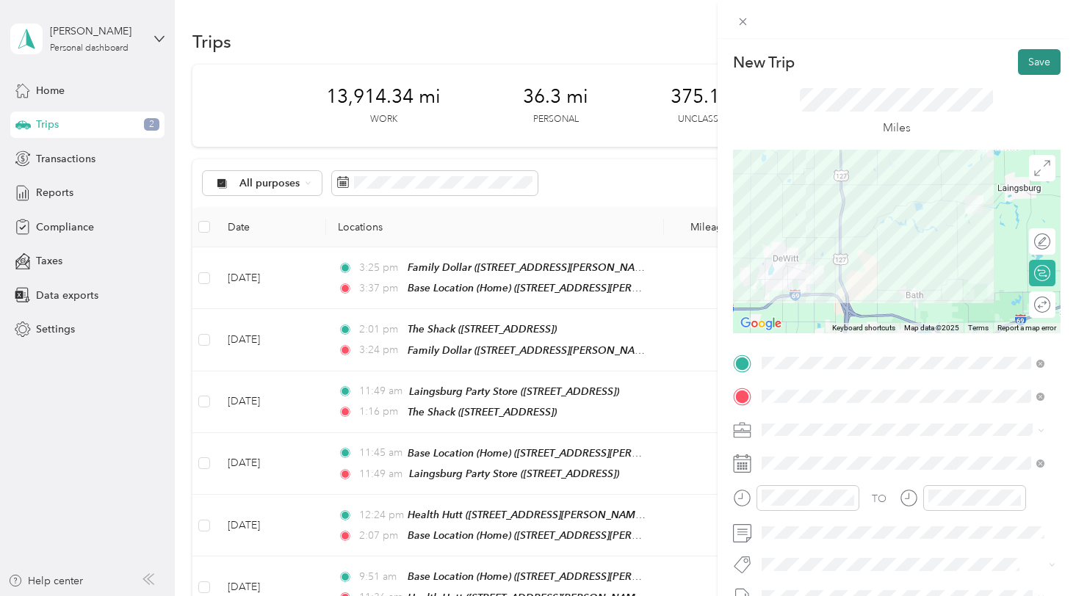
click at [1028, 67] on button "Save" at bounding box center [1039, 62] width 43 height 26
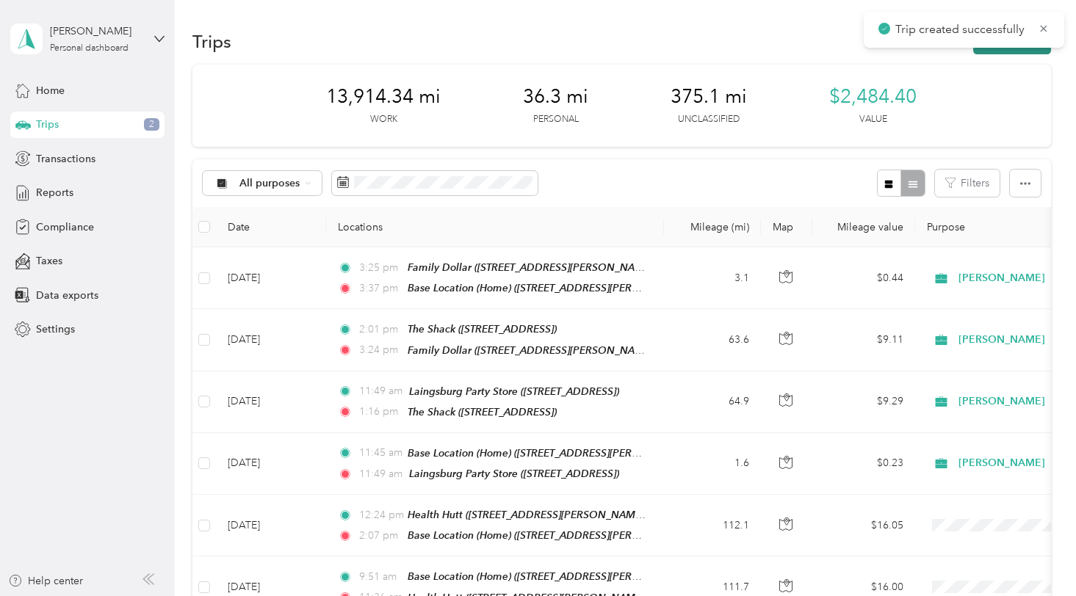
click at [1003, 49] on button "New trip" at bounding box center [1012, 42] width 78 height 26
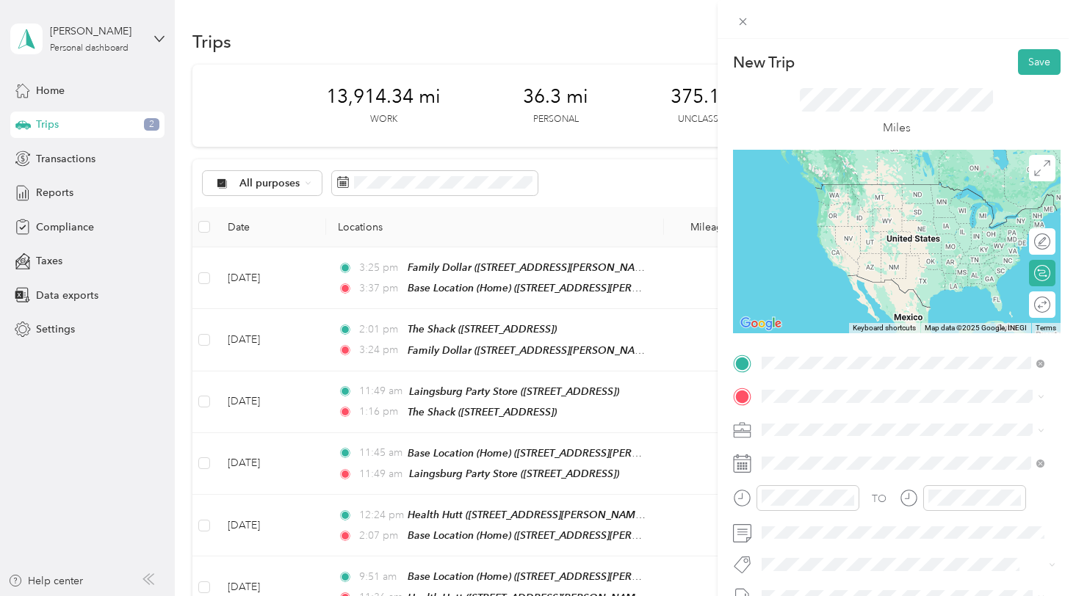
click at [892, 527] on strong "[GEOGRAPHIC_DATA]" at bounding box center [894, 526] width 109 height 13
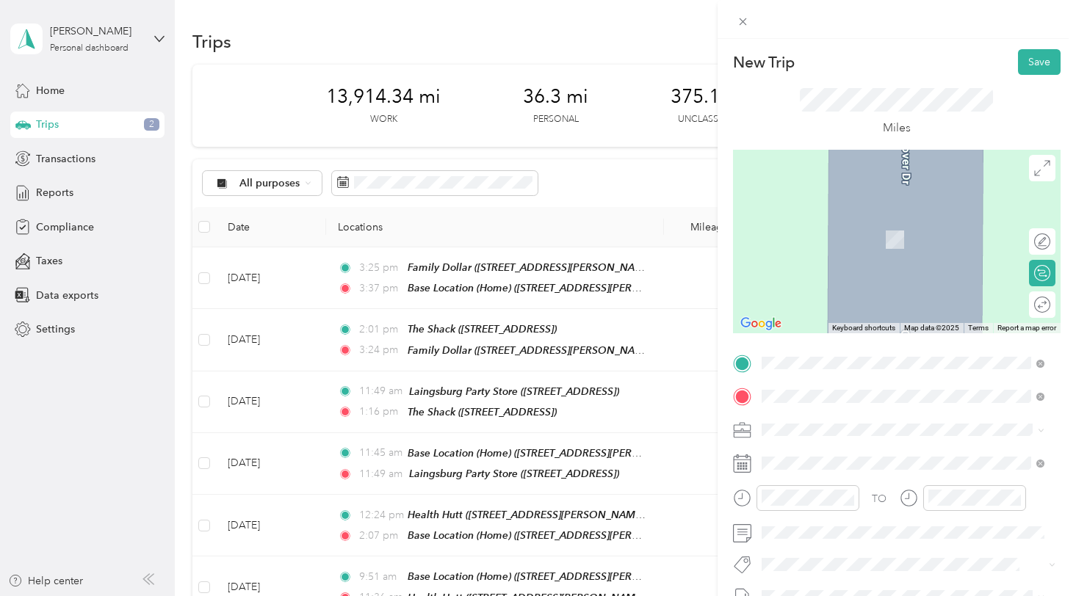
click at [882, 249] on span "6807 Cascade Rd SE, 495468722, Grand Rapids, MI, USA" at bounding box center [835, 245] width 93 height 12
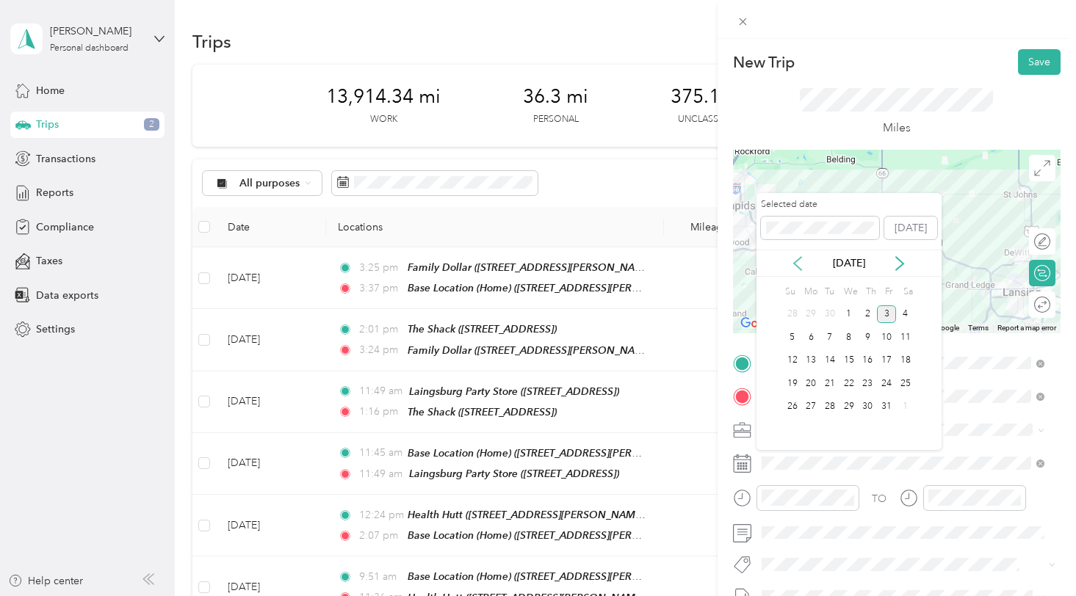
click at [795, 267] on icon at bounding box center [797, 263] width 15 height 15
click at [847, 355] on div "17" at bounding box center [849, 361] width 19 height 18
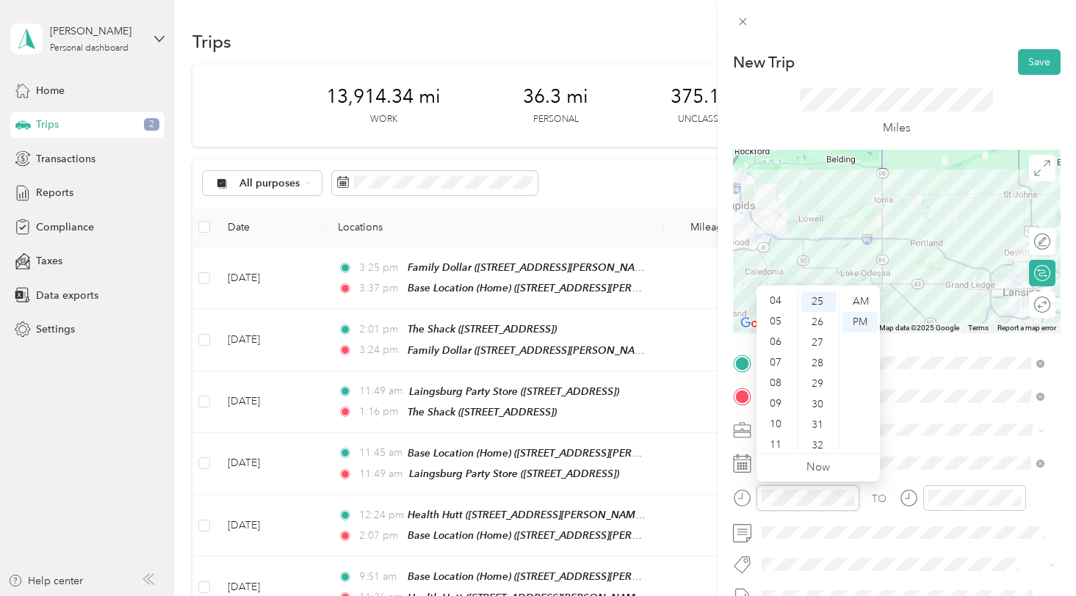
scroll to position [88, 0]
click at [781, 441] on div "11" at bounding box center [777, 440] width 35 height 21
click at [823, 400] on div "57" at bounding box center [818, 399] width 35 height 21
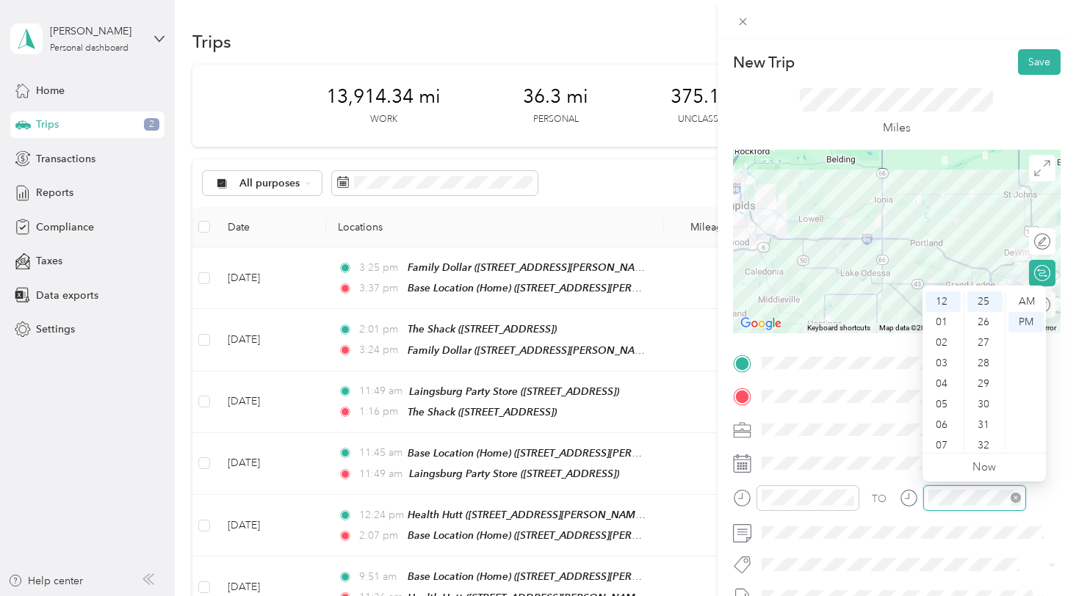
scroll to position [514, 0]
click at [937, 303] on div "12" at bounding box center [943, 302] width 35 height 21
click at [986, 418] on div "58" at bounding box center [984, 419] width 35 height 21
click at [1053, 385] on form "New Trip Save This trip cannot be edited because it is either under review, app…" at bounding box center [897, 377] width 358 height 657
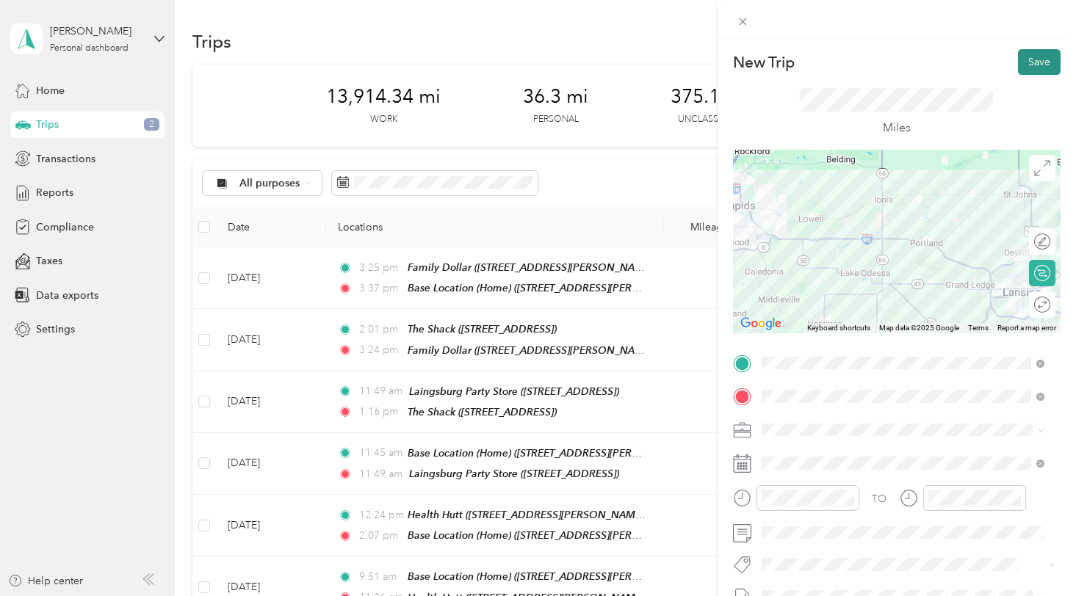
click at [1037, 60] on button "Save" at bounding box center [1039, 62] width 43 height 26
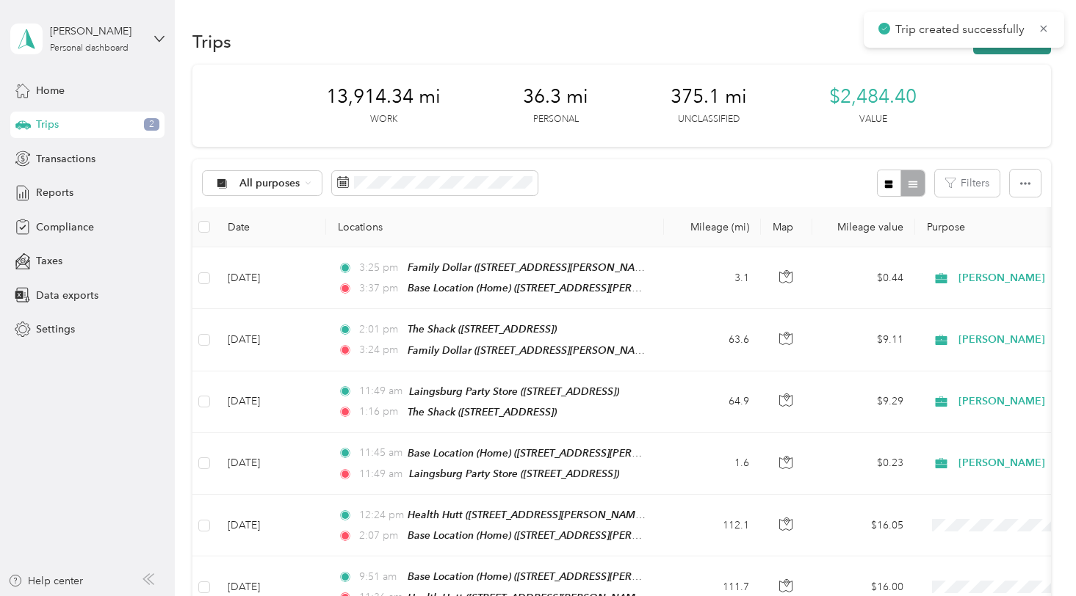
click at [1025, 50] on button "New trip" at bounding box center [1012, 42] width 78 height 26
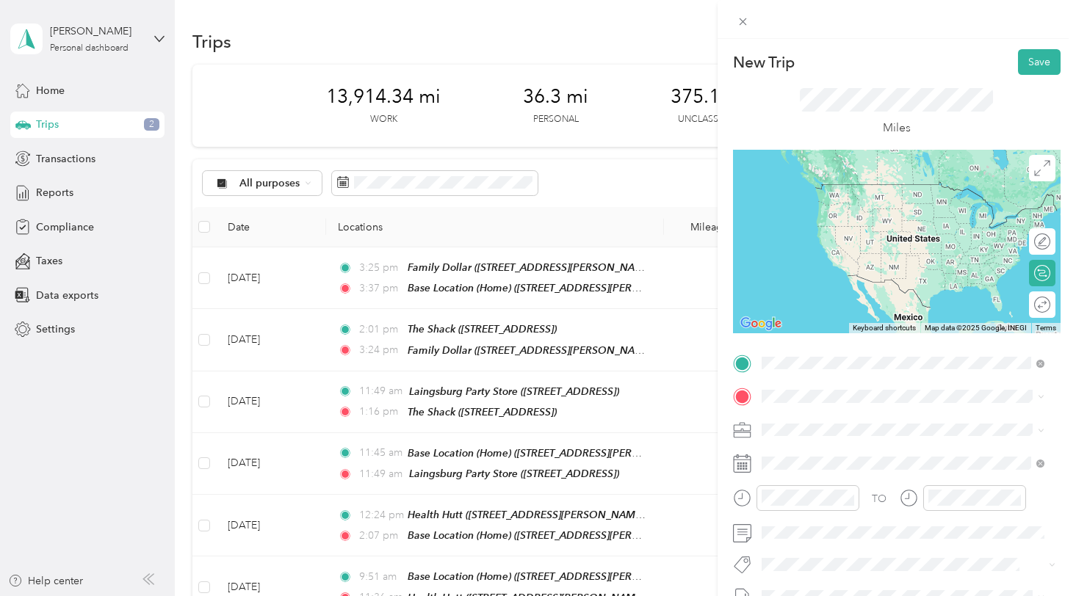
click at [859, 427] on div "TEAM Harvest Health Food" at bounding box center [863, 424] width 149 height 18
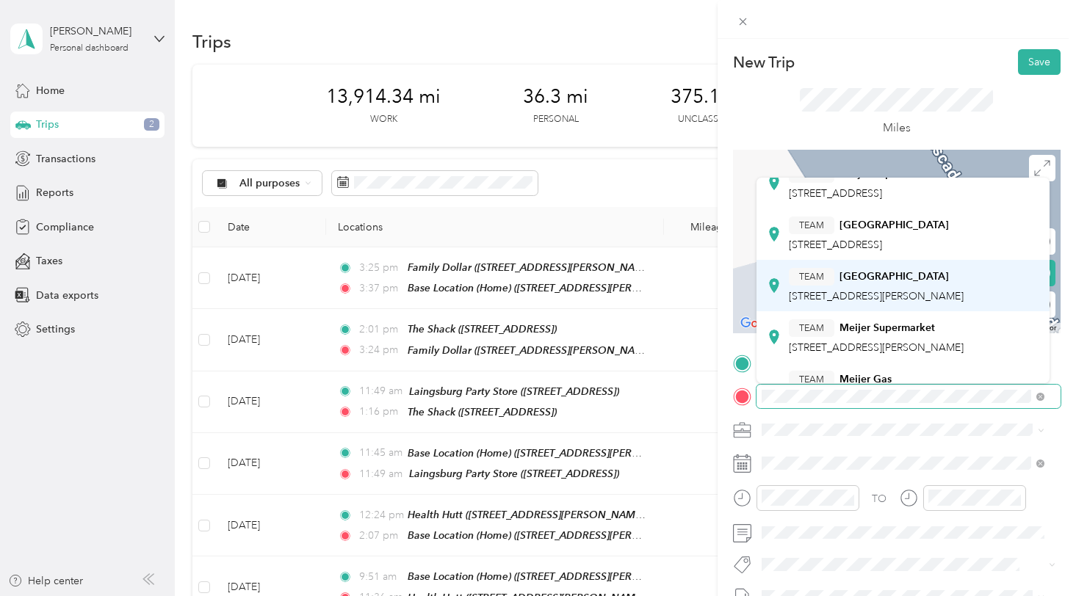
scroll to position [73, 0]
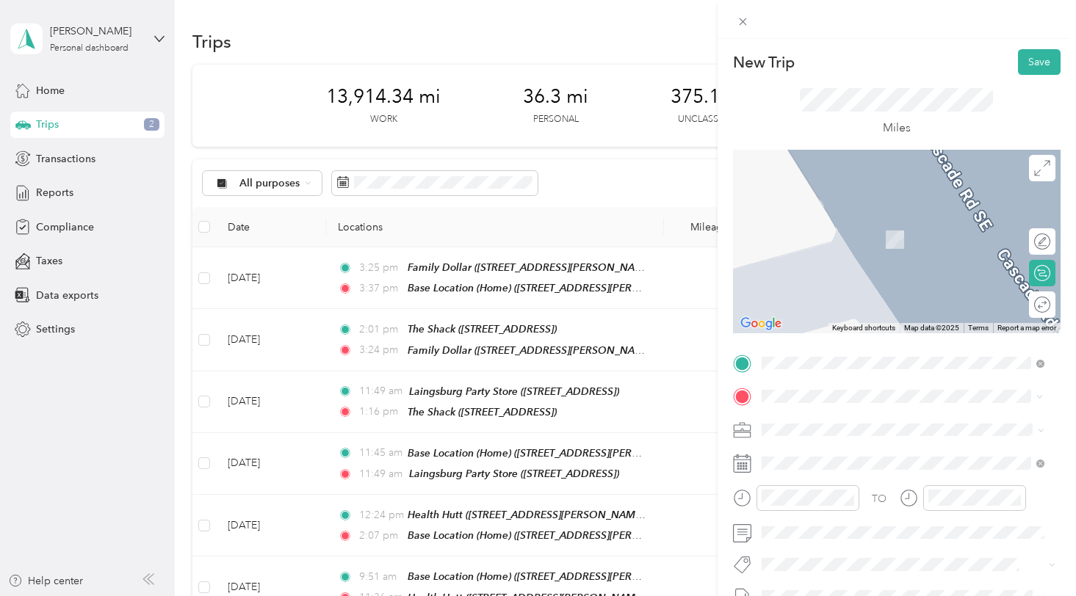
click at [865, 318] on div "TEAM Meijer Supermarket 12821 Cross Over Dr, 488207993, Dewitt, MI, USA" at bounding box center [876, 315] width 175 height 36
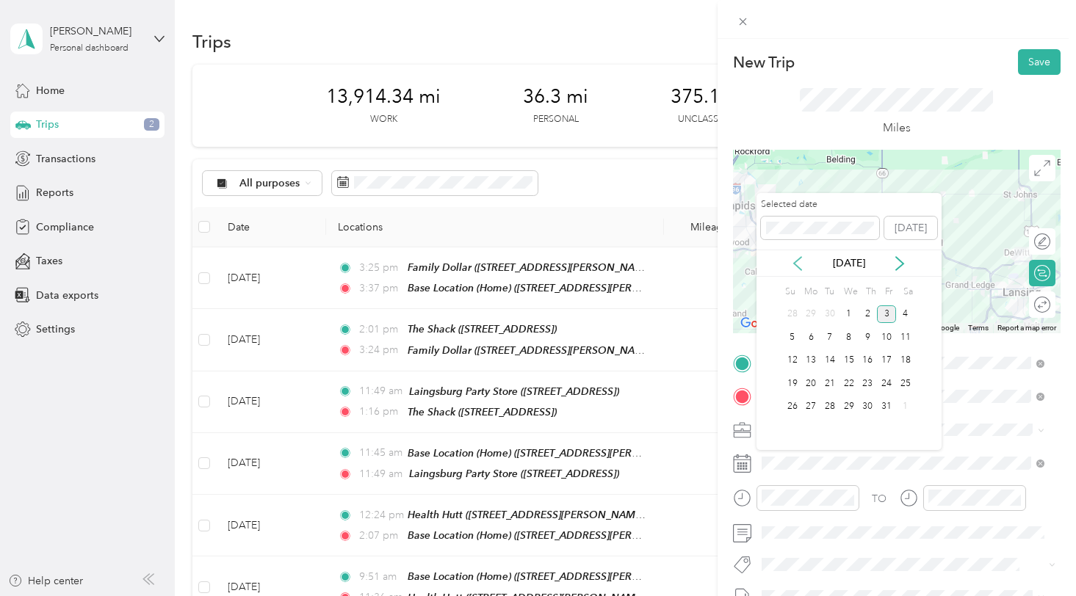
click at [798, 263] on icon at bounding box center [797, 263] width 15 height 15
click at [846, 357] on div "17" at bounding box center [849, 361] width 19 height 18
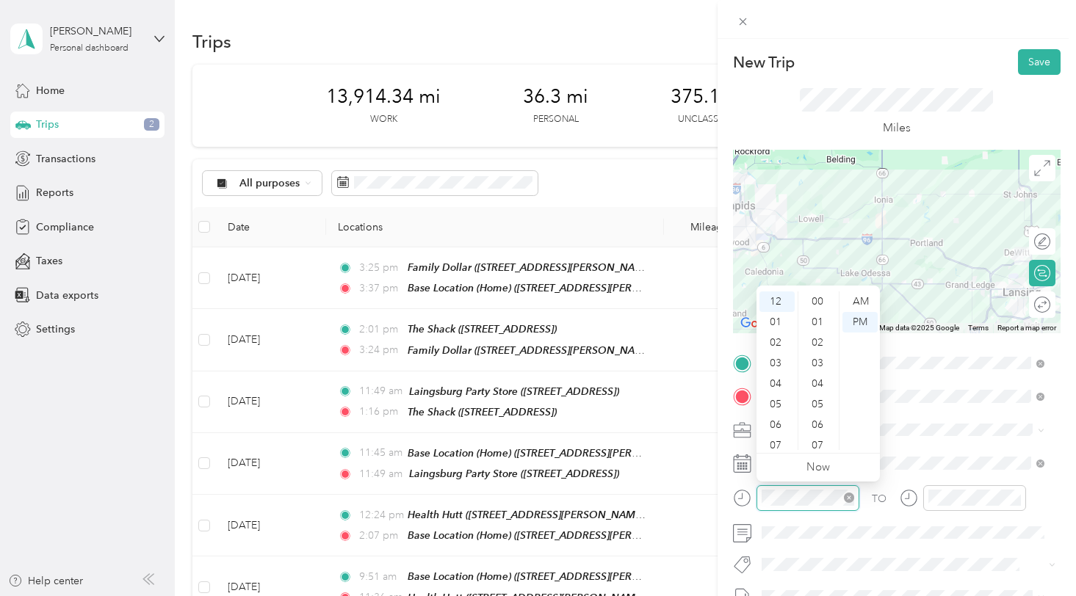
scroll to position [535, 0]
click at [778, 321] on div "01" at bounding box center [777, 322] width 35 height 21
click at [815, 305] on div "26" at bounding box center [818, 302] width 35 height 21
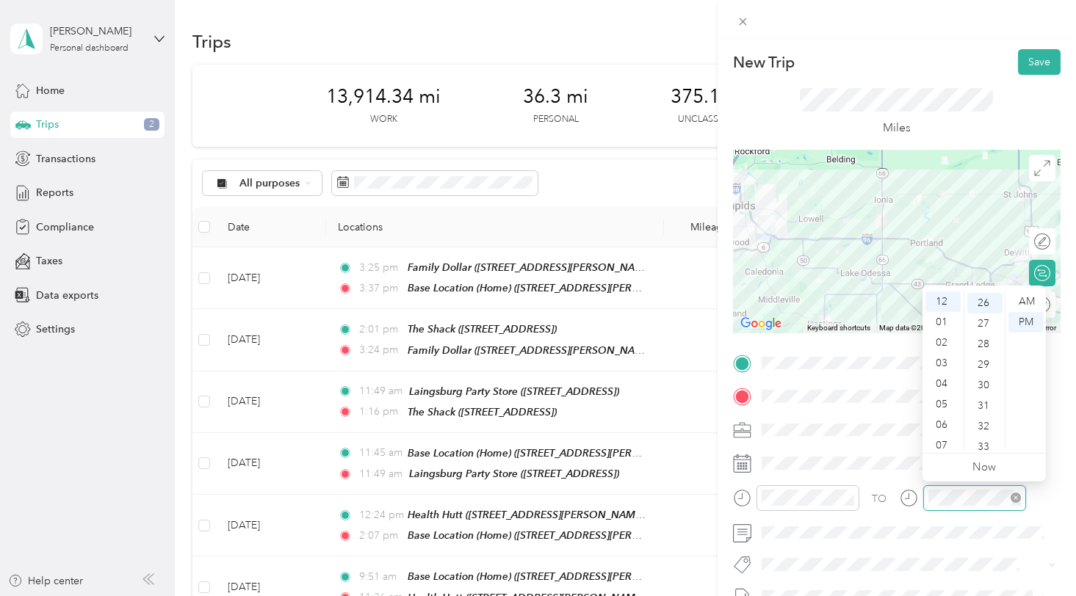
scroll to position [535, 0]
click at [945, 341] on div "02" at bounding box center [943, 343] width 35 height 21
click at [973, 339] on div "28" at bounding box center [984, 343] width 35 height 21
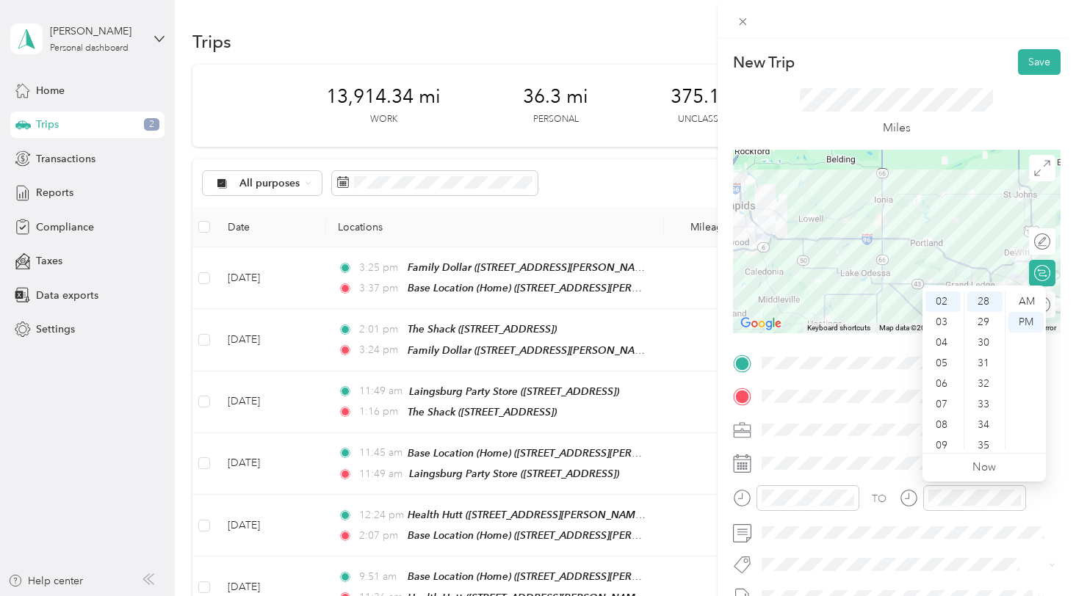
click at [1042, 494] on div "TO" at bounding box center [897, 504] width 328 height 36
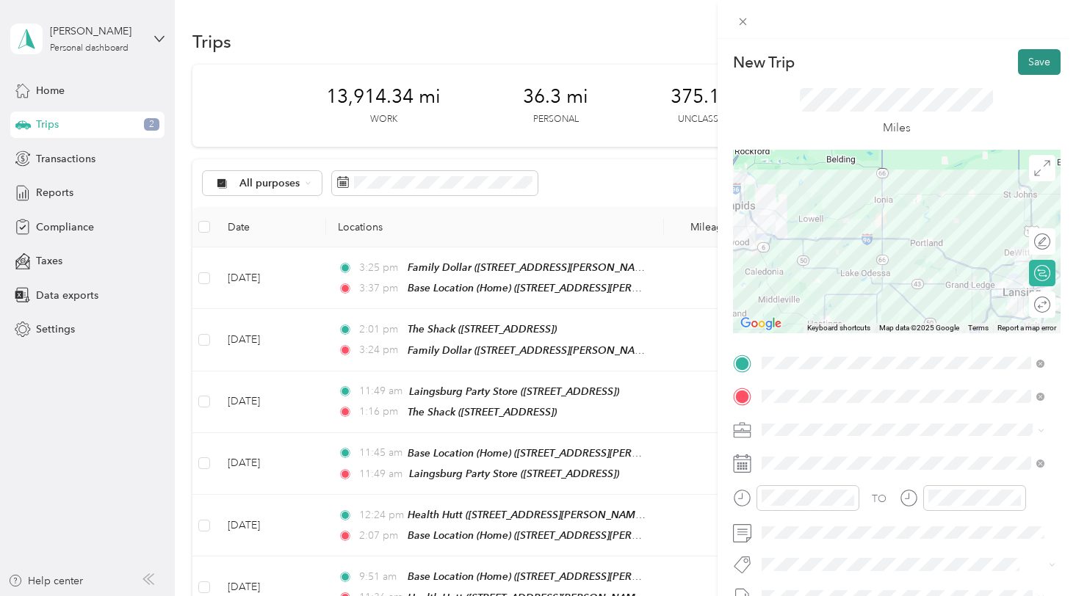
click at [1025, 68] on button "Save" at bounding box center [1039, 62] width 43 height 26
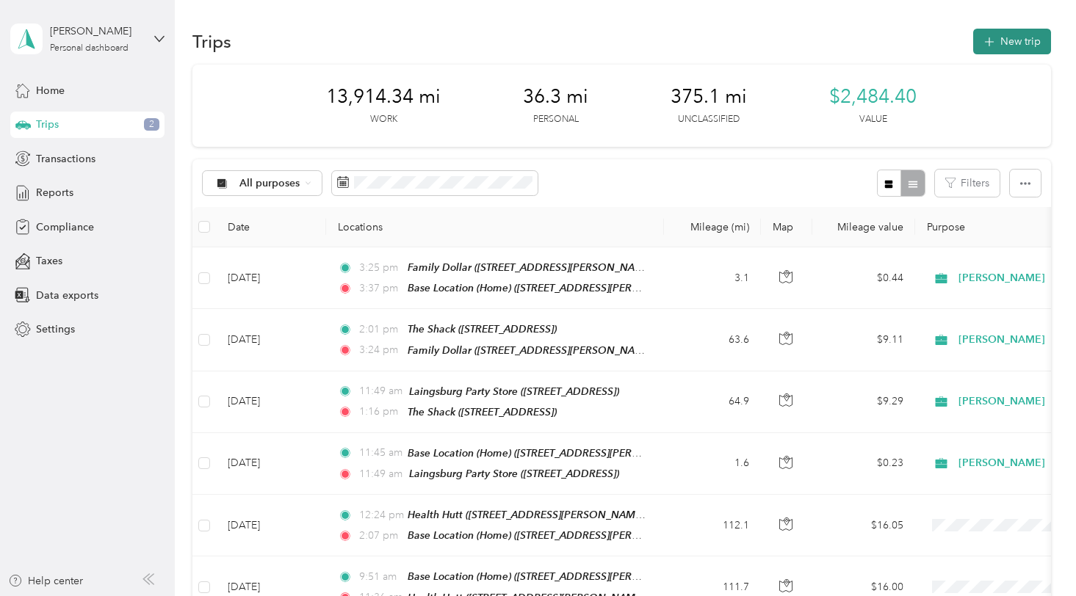
click at [1014, 47] on button "New trip" at bounding box center [1012, 42] width 78 height 26
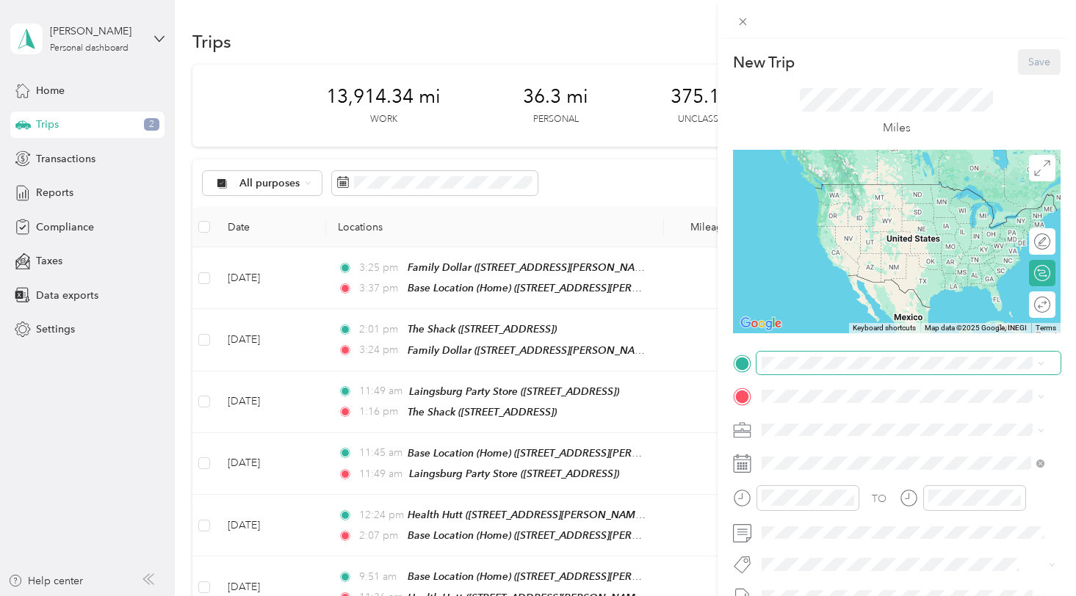
click at [790, 355] on span at bounding box center [909, 364] width 304 height 24
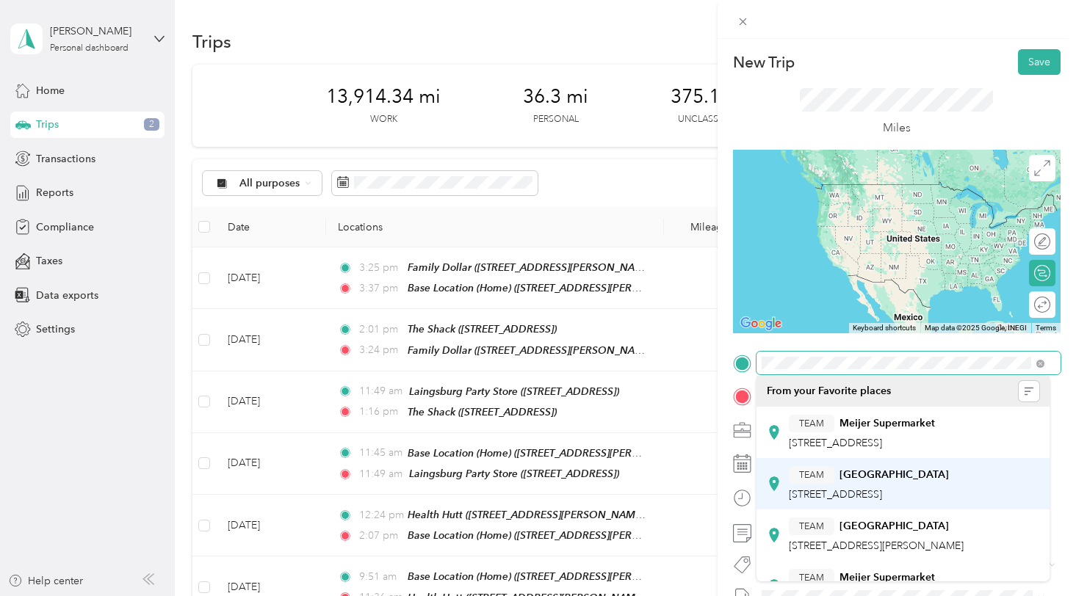
scroll to position [73, 0]
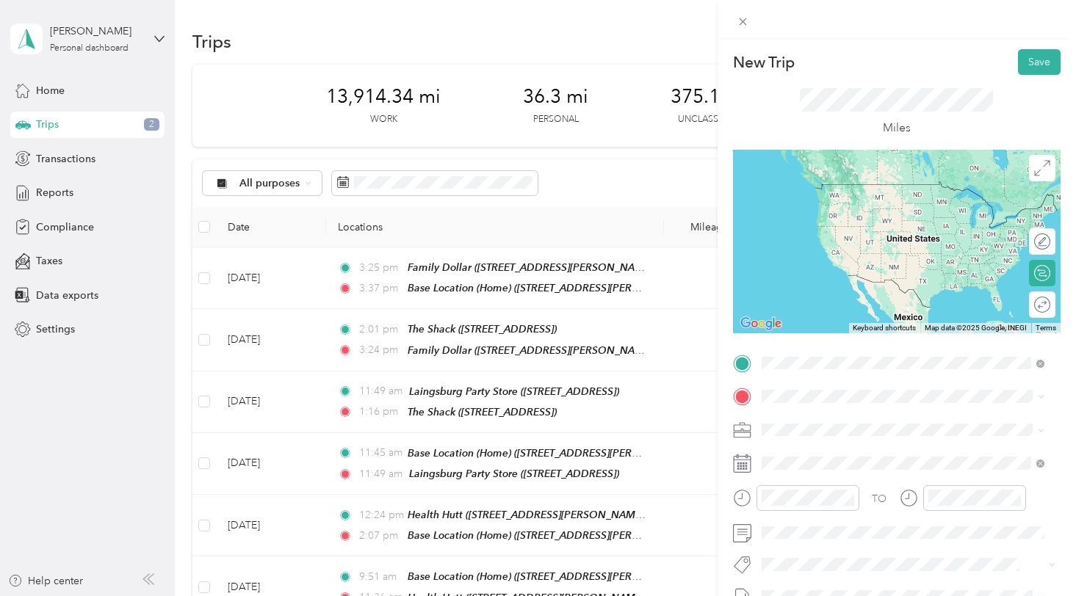
click at [883, 520] on span "12821 Cross Over Dr, 488207993, Dewitt, MI, USA" at bounding box center [876, 524] width 175 height 12
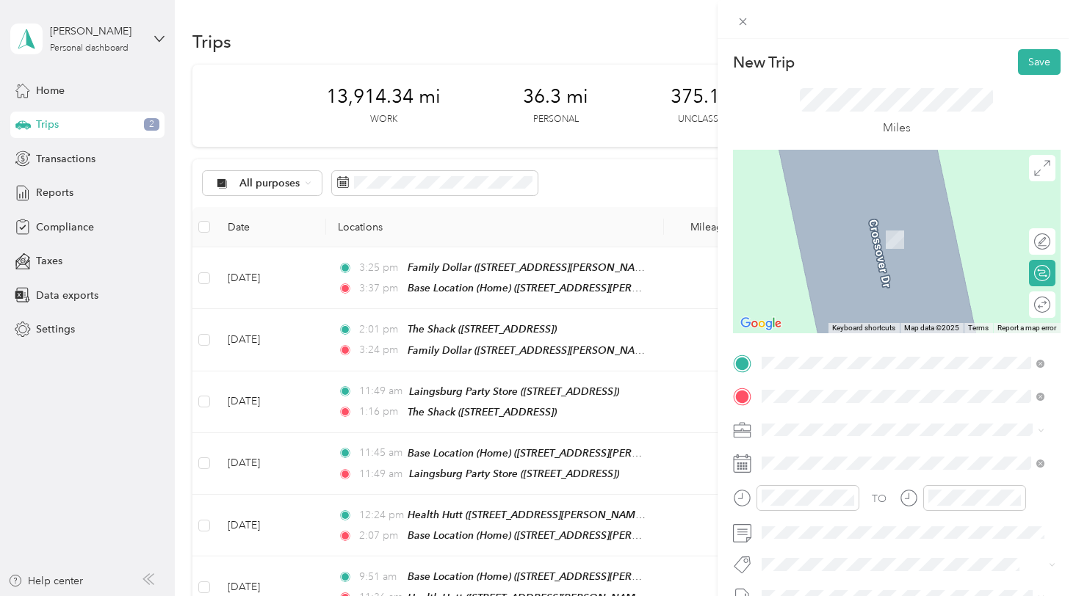
click at [826, 217] on strong "Base Location (Home)" at bounding box center [842, 223] width 107 height 13
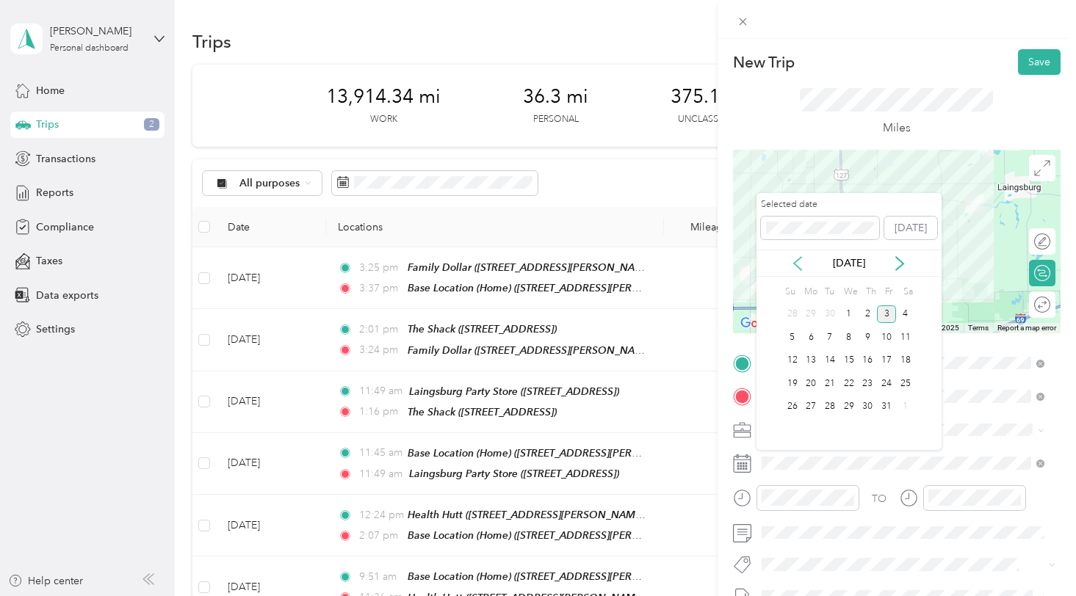
click at [794, 256] on icon at bounding box center [797, 263] width 15 height 15
click at [846, 356] on div "17" at bounding box center [849, 361] width 19 height 18
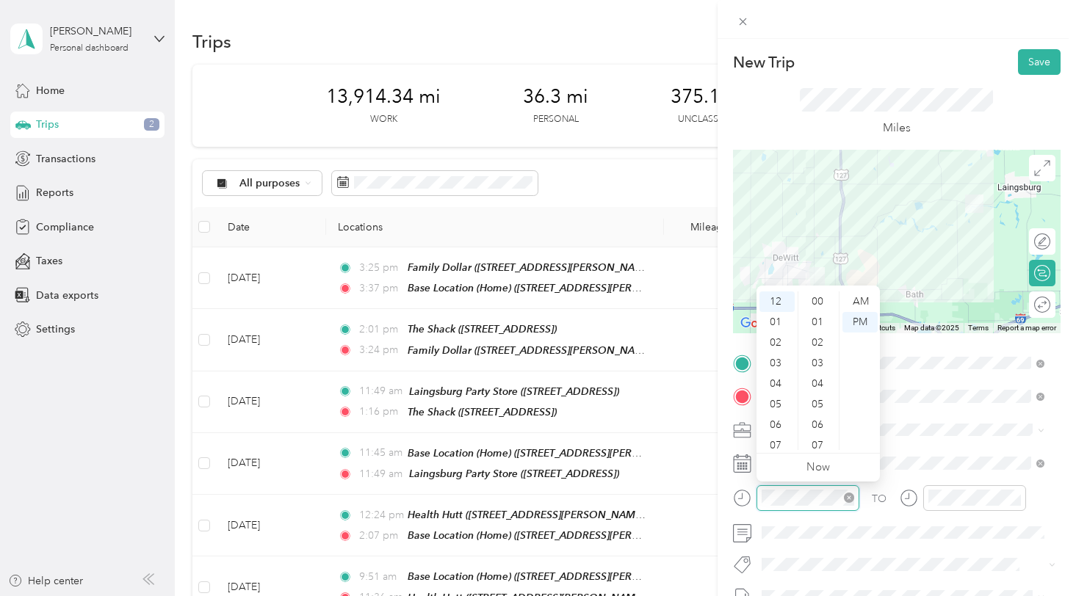
scroll to position [555, 0]
click at [778, 341] on div "02" at bounding box center [777, 343] width 35 height 21
click at [819, 399] on div "32" at bounding box center [818, 404] width 35 height 21
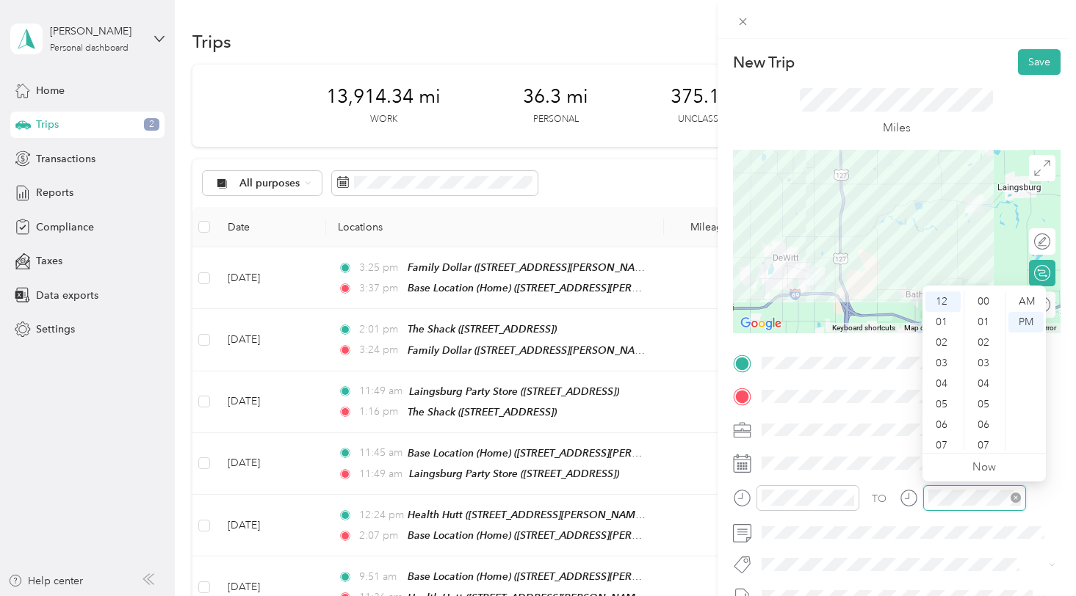
scroll to position [555, 0]
click at [940, 342] on div "02" at bounding box center [943, 343] width 35 height 21
click at [983, 419] on div "47" at bounding box center [984, 419] width 35 height 21
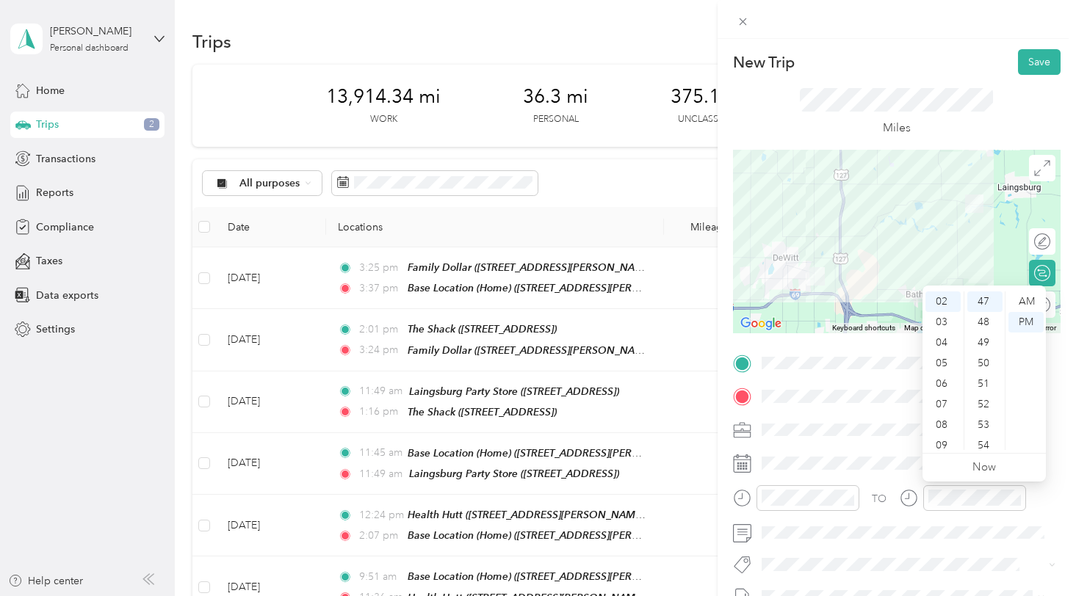
click at [1062, 462] on form "New Trip Save This trip cannot be edited because it is either under review, app…" at bounding box center [897, 377] width 358 height 657
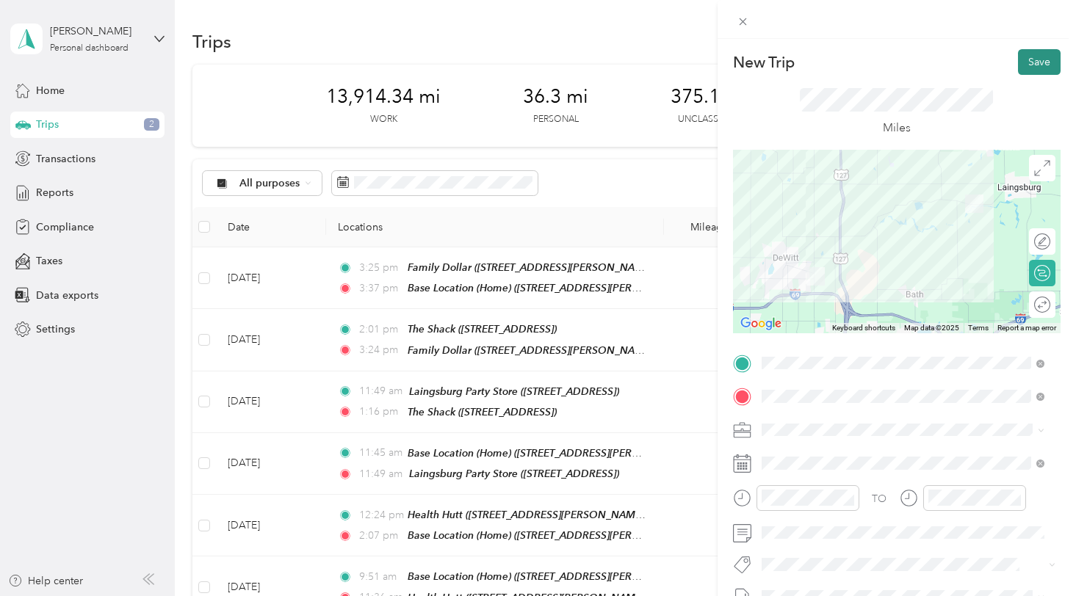
click at [1033, 57] on button "Save" at bounding box center [1039, 62] width 43 height 26
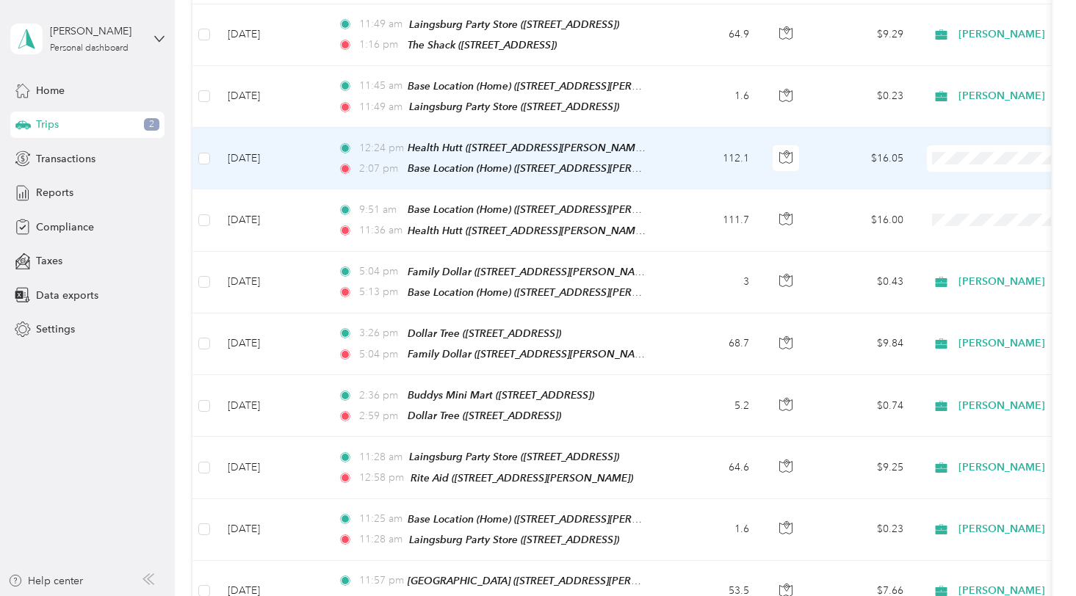
scroll to position [366, 0]
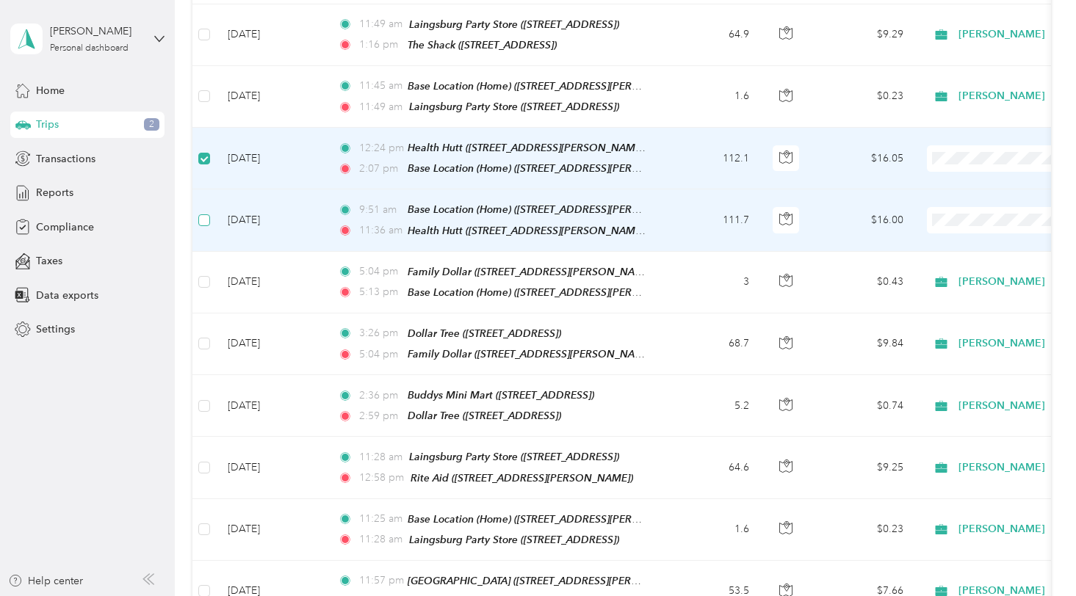
click at [207, 219] on label at bounding box center [204, 220] width 12 height 16
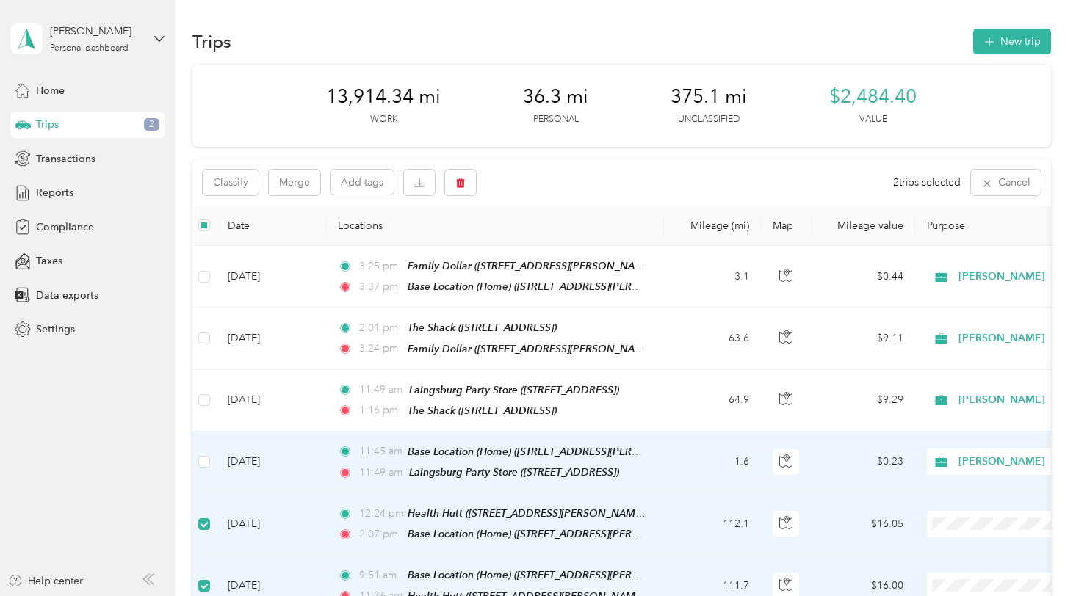
scroll to position [73, 0]
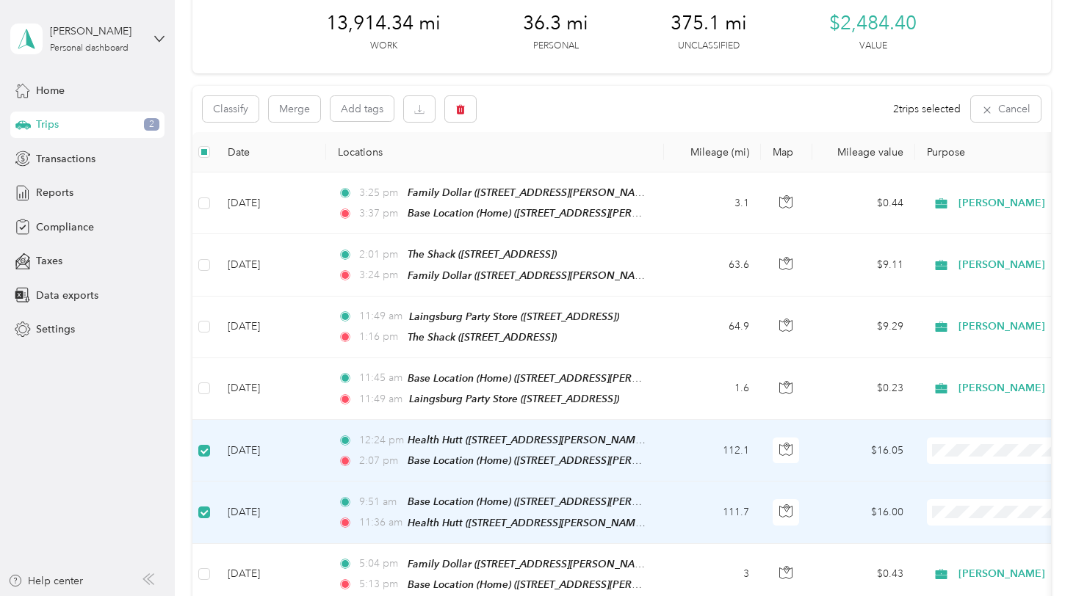
click at [950, 472] on span "[PERSON_NAME]" at bounding box center [999, 471] width 136 height 15
click at [942, 528] on span "[PERSON_NAME]" at bounding box center [999, 531] width 136 height 15
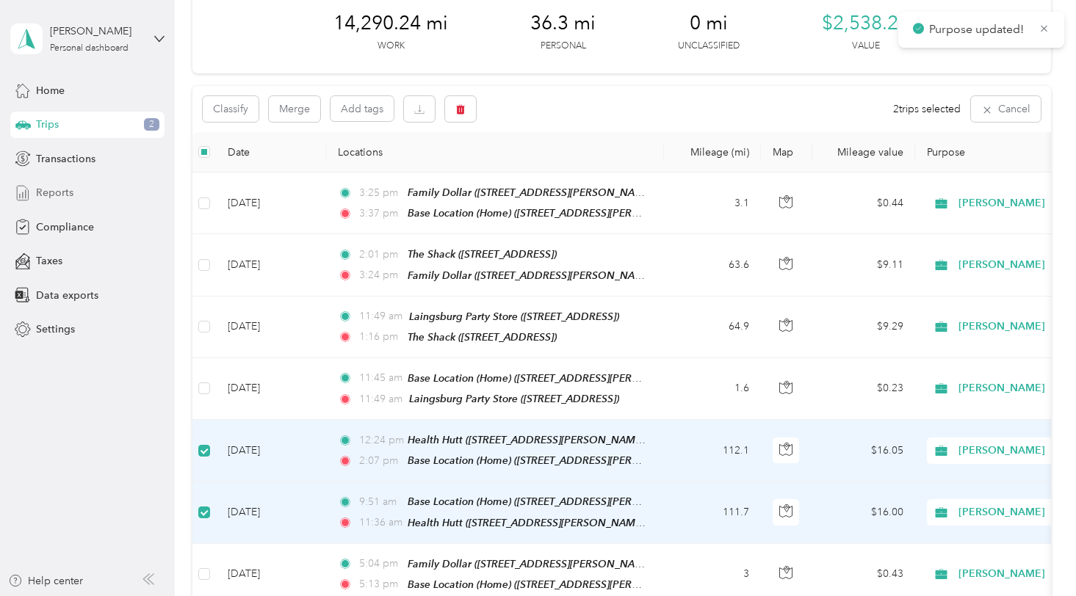
click at [65, 190] on span "Reports" at bounding box center [54, 192] width 37 height 15
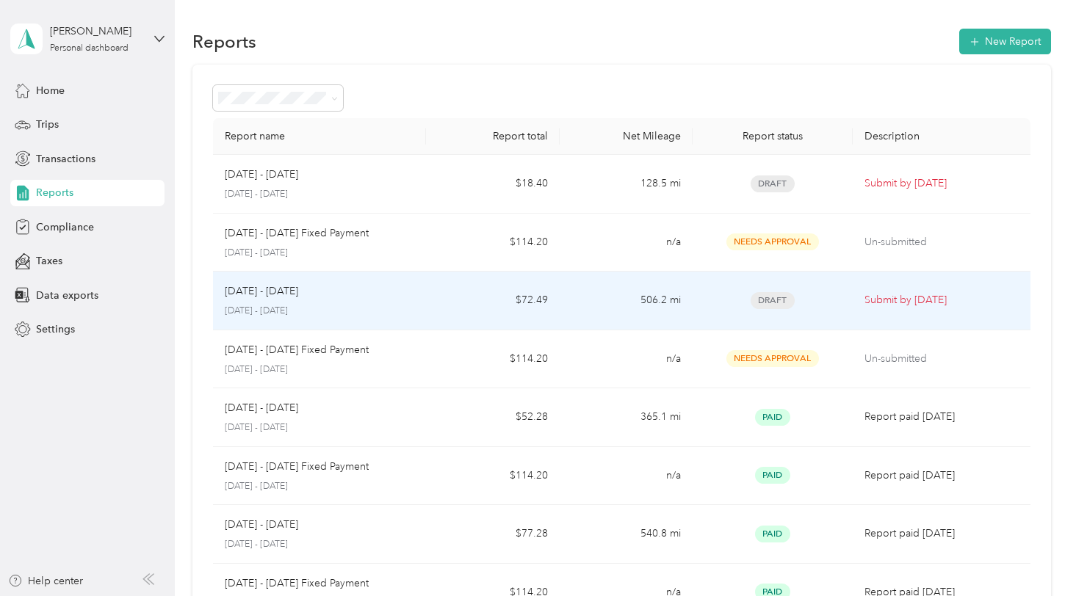
click at [361, 301] on div "Sep 16 - 30, 2025 September 16 - 30, 2025" at bounding box center [320, 301] width 190 height 35
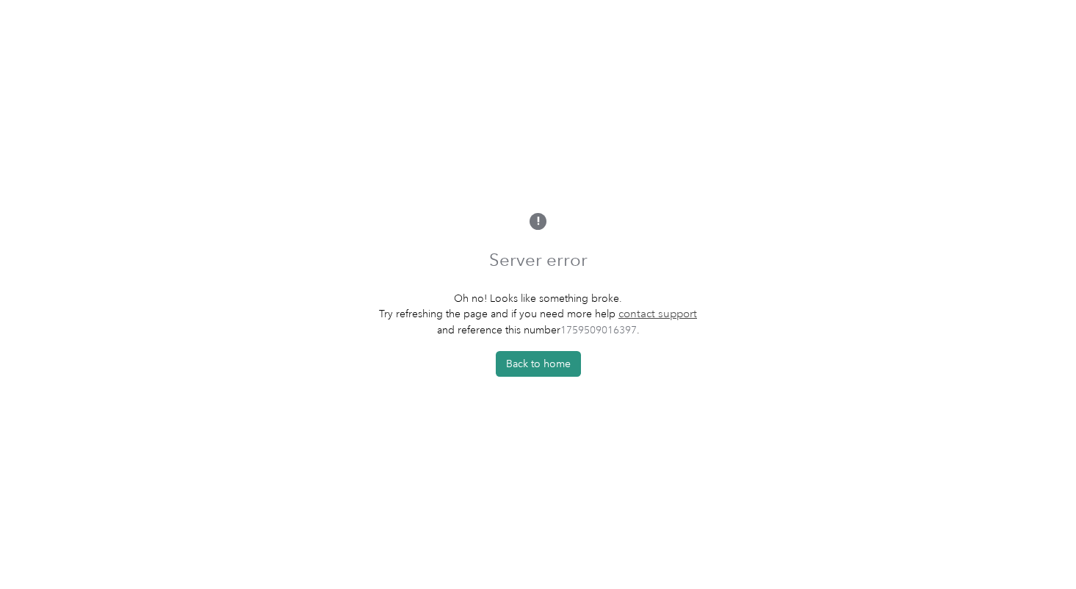
click at [524, 364] on button "Back to home" at bounding box center [538, 364] width 85 height 26
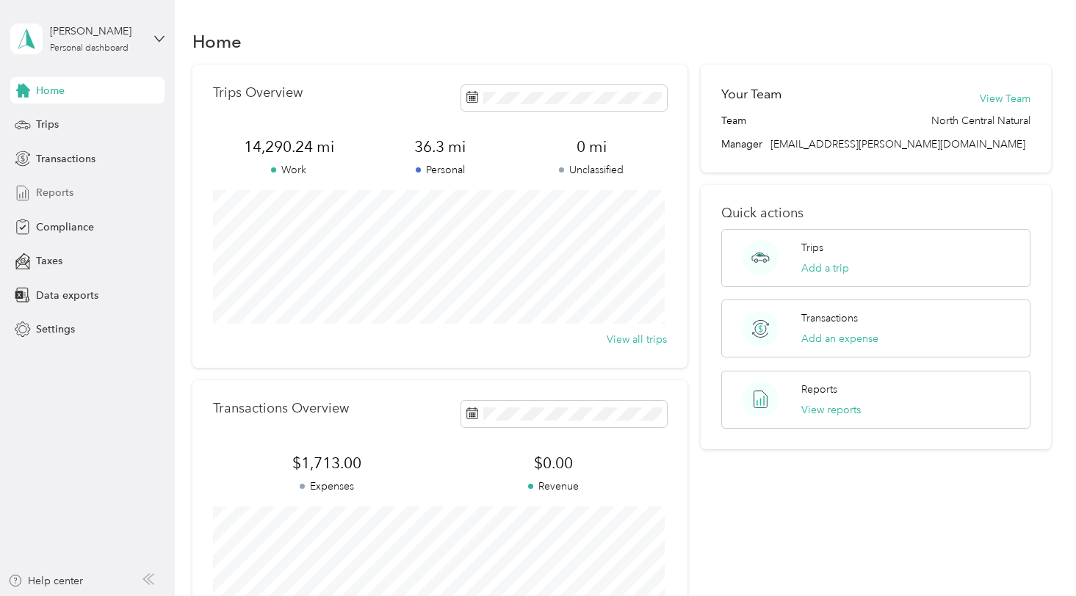
click at [57, 182] on div "Reports" at bounding box center [87, 193] width 154 height 26
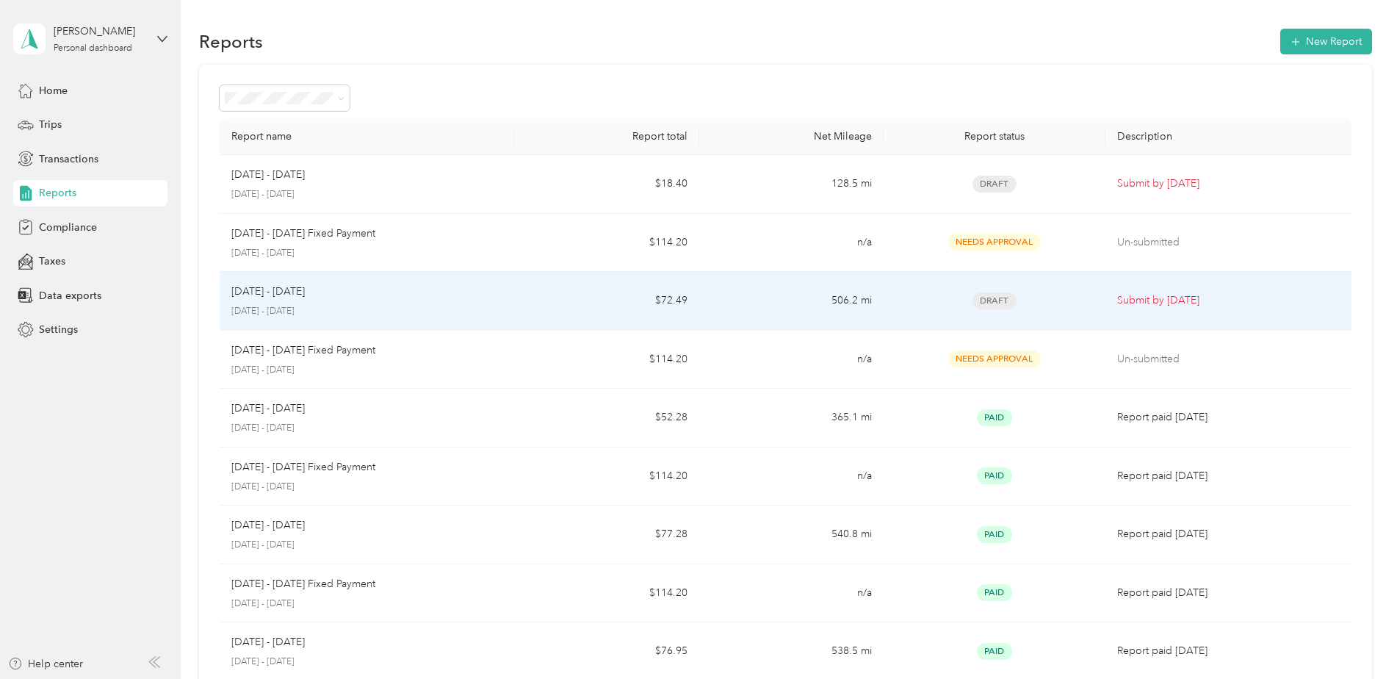
click at [420, 309] on p "[DATE] - [DATE]" at bounding box center [367, 311] width 272 height 13
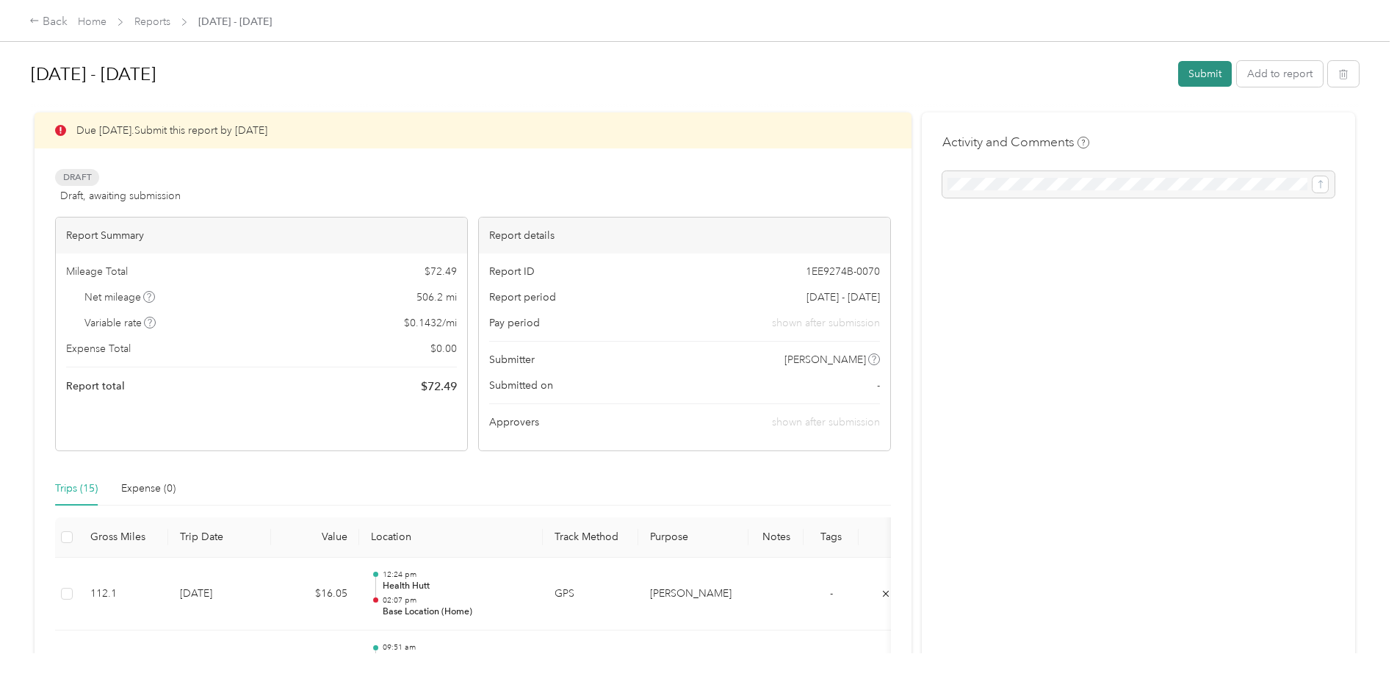
click at [1075, 77] on button "Submit" at bounding box center [1205, 74] width 54 height 26
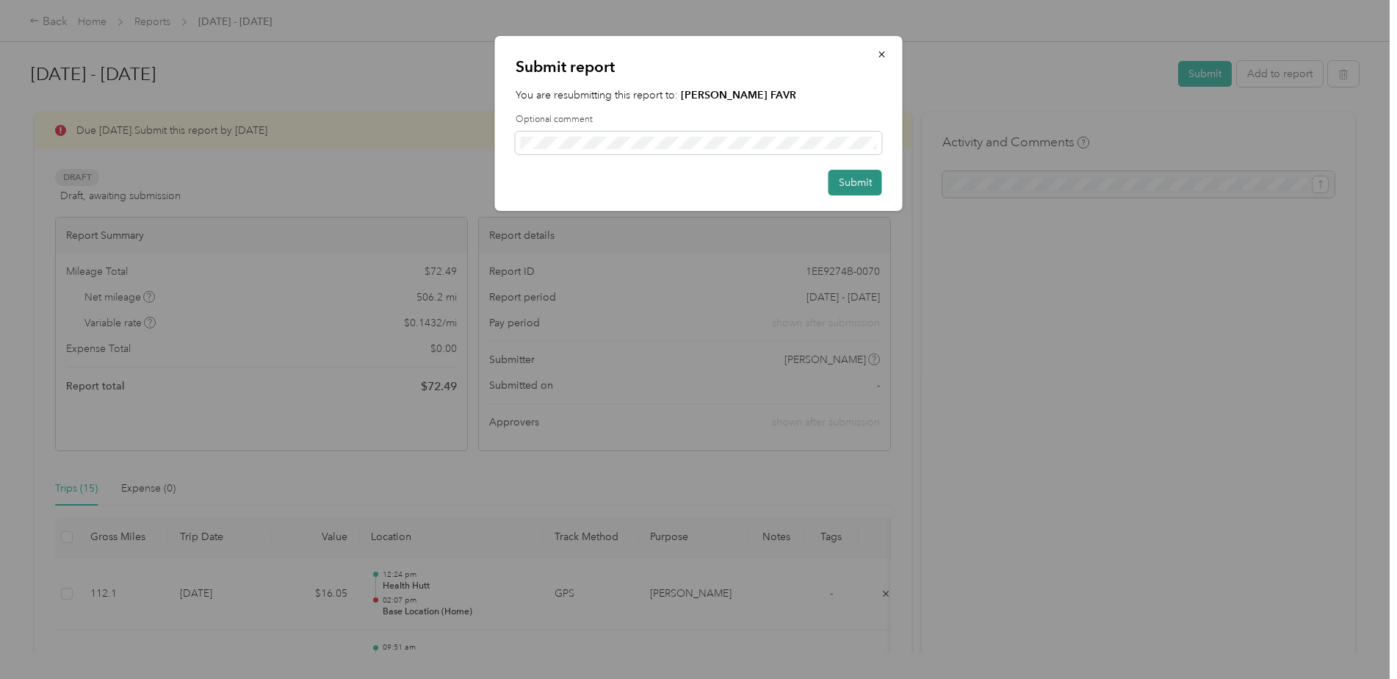
click at [870, 181] on button "Submit" at bounding box center [856, 183] width 54 height 26
